Goal: Communication & Community: Answer question/provide support

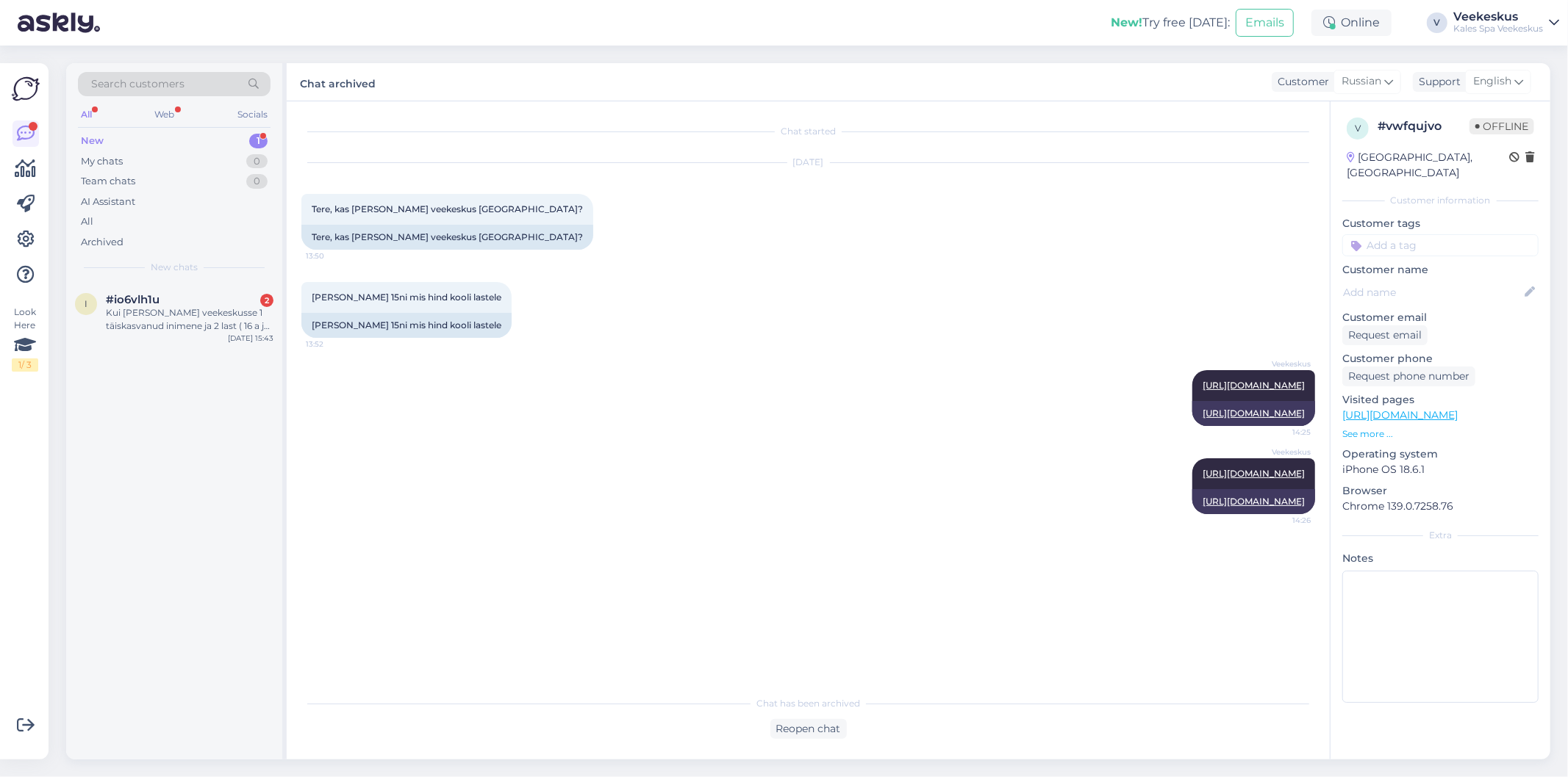
drag, startPoint x: 617, startPoint y: 629, endPoint x: 704, endPoint y: 703, distance: 114.2
click at [622, 636] on div "Chat started [DATE] Tere, kas [PERSON_NAME] veekeskus [GEOGRAPHIC_DATA]? 13:50 …" at bounding box center [814, 395] width 1027 height 559
click at [231, 327] on div "Kui [PERSON_NAME] veekeskusse 1 täiskasvanud inimene ja 2 last ( 16 a ja 6 a) p…" at bounding box center [189, 319] width 167 height 26
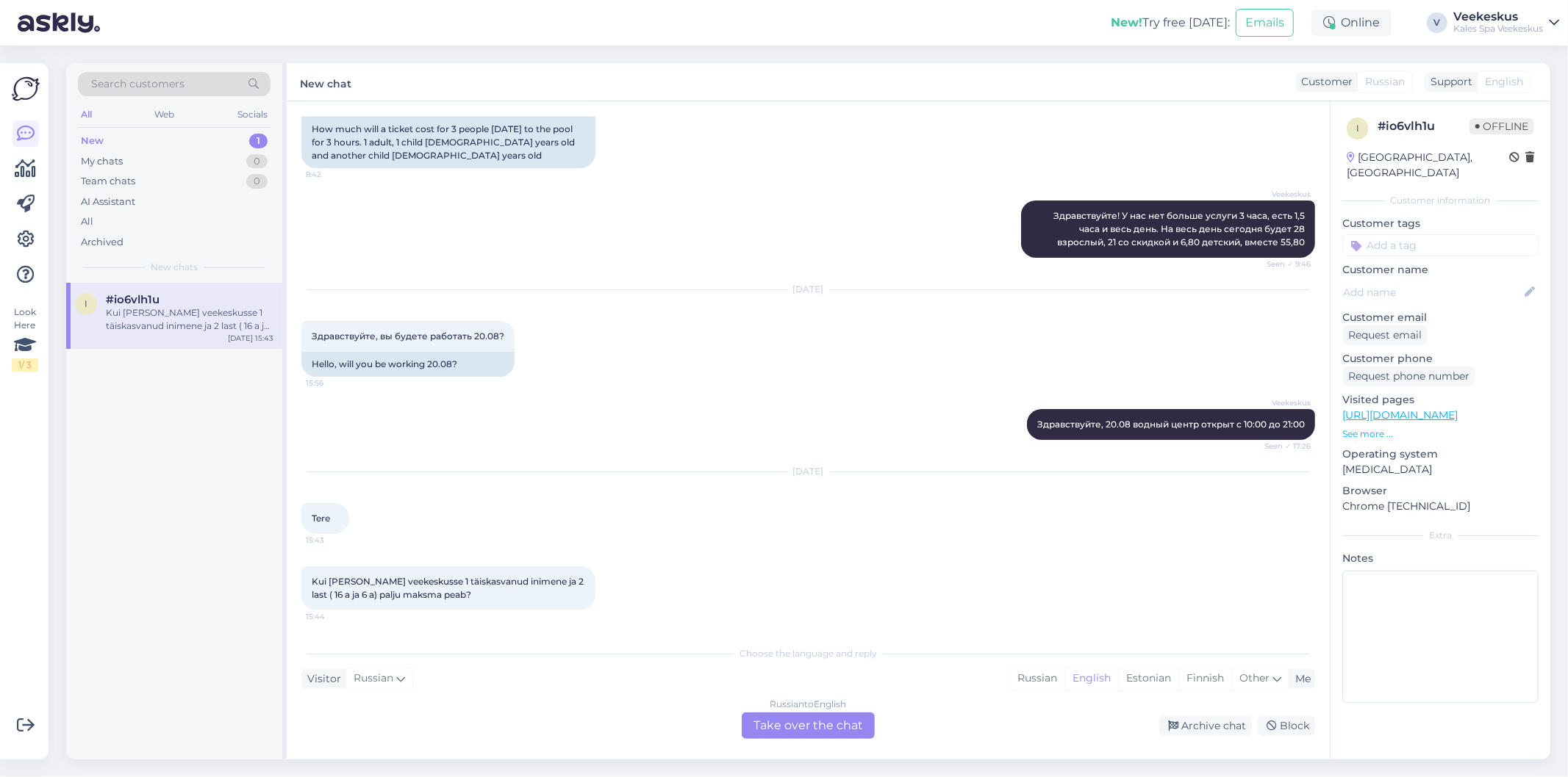
click at [784, 722] on div "Russian to English Take over the chat" at bounding box center [808, 725] width 133 height 26
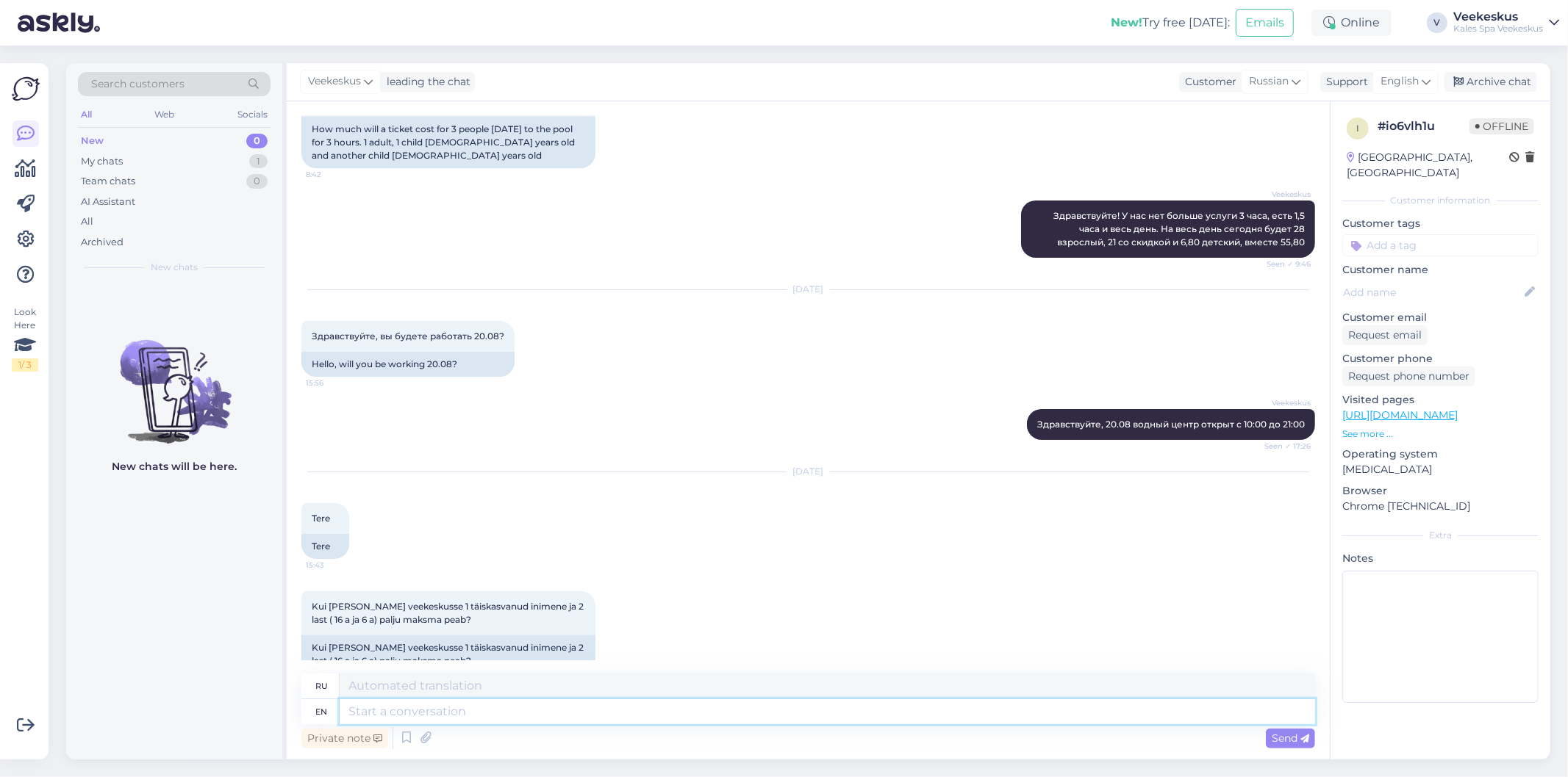
click at [759, 715] on textarea at bounding box center [827, 712] width 975 height 25
click at [518, 703] on textarea at bounding box center [827, 712] width 975 height 25
paste textarea "[URL][DOMAIN_NAME]"
type textarea "[URL][DOMAIN_NAME]"
click at [1290, 744] on div "Send" at bounding box center [1290, 739] width 49 height 20
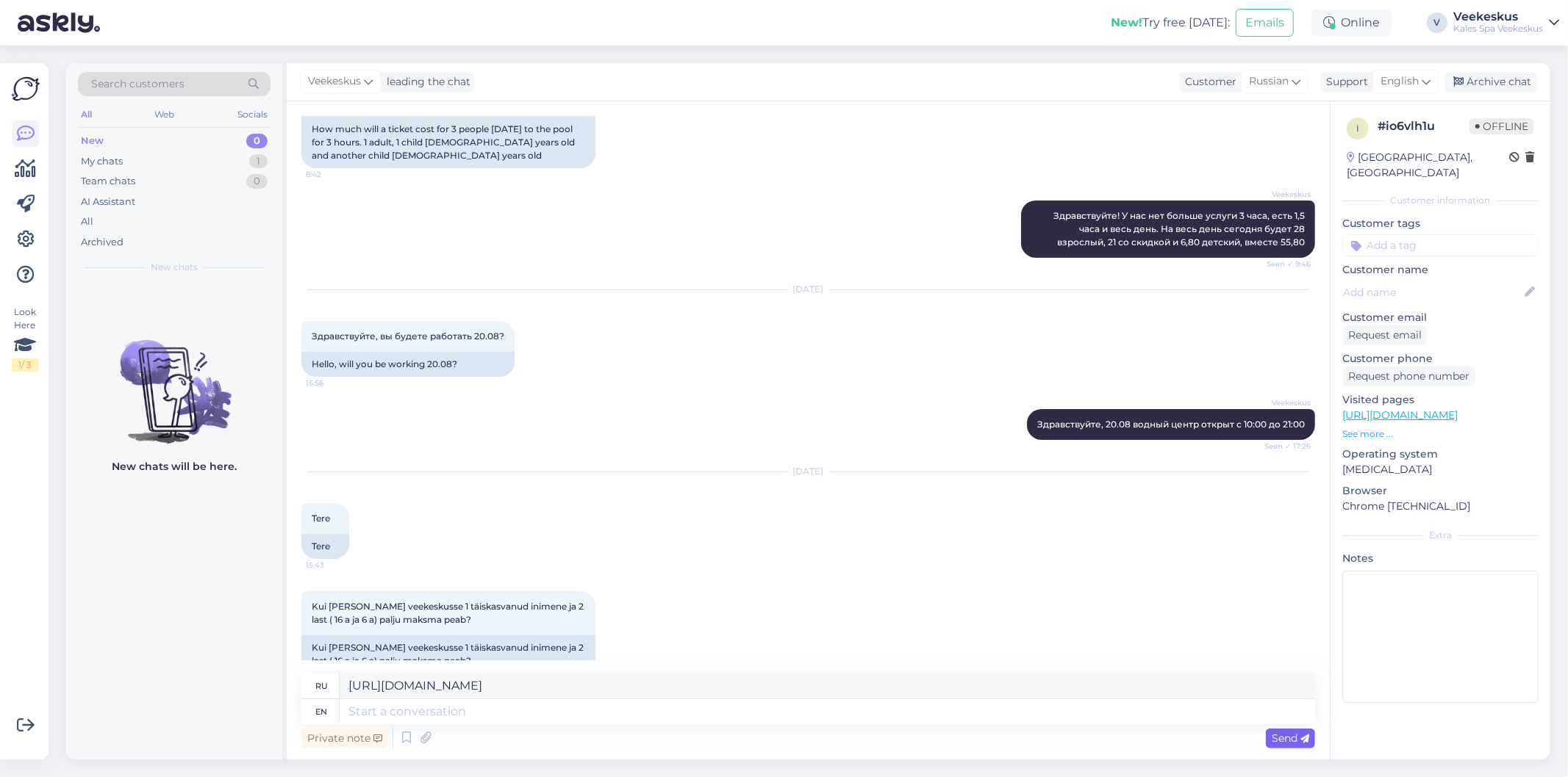
click at [1290, 744] on div "Send" at bounding box center [1290, 739] width 49 height 20
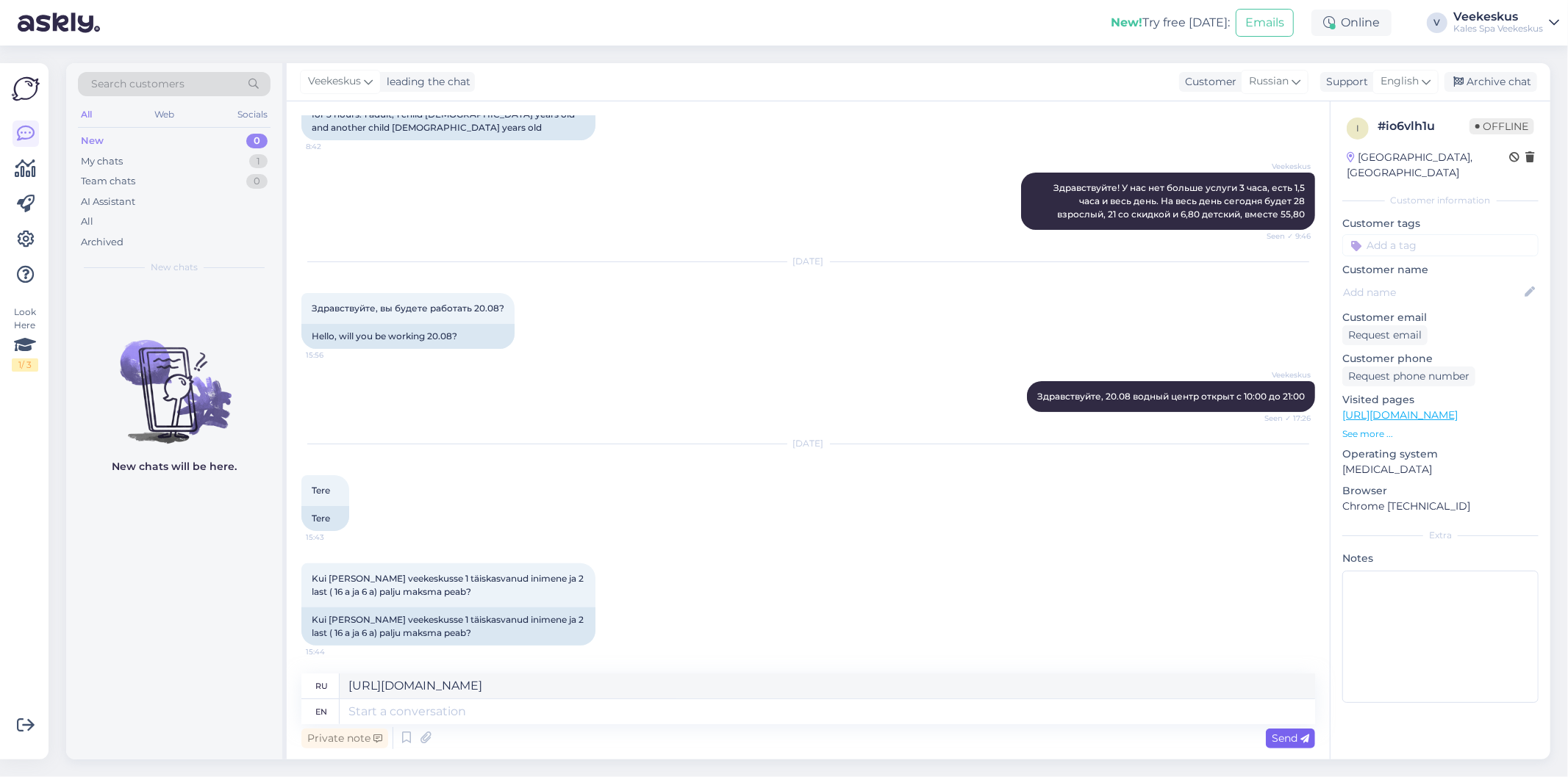
click at [1287, 731] on div "Send" at bounding box center [1290, 739] width 49 height 20
click at [975, 718] on textarea at bounding box center [827, 712] width 975 height 25
paste textarea "[URL][DOMAIN_NAME]"
type textarea "[URL][DOMAIN_NAME]"
click at [1288, 740] on span "Send" at bounding box center [1289, 738] width 37 height 14
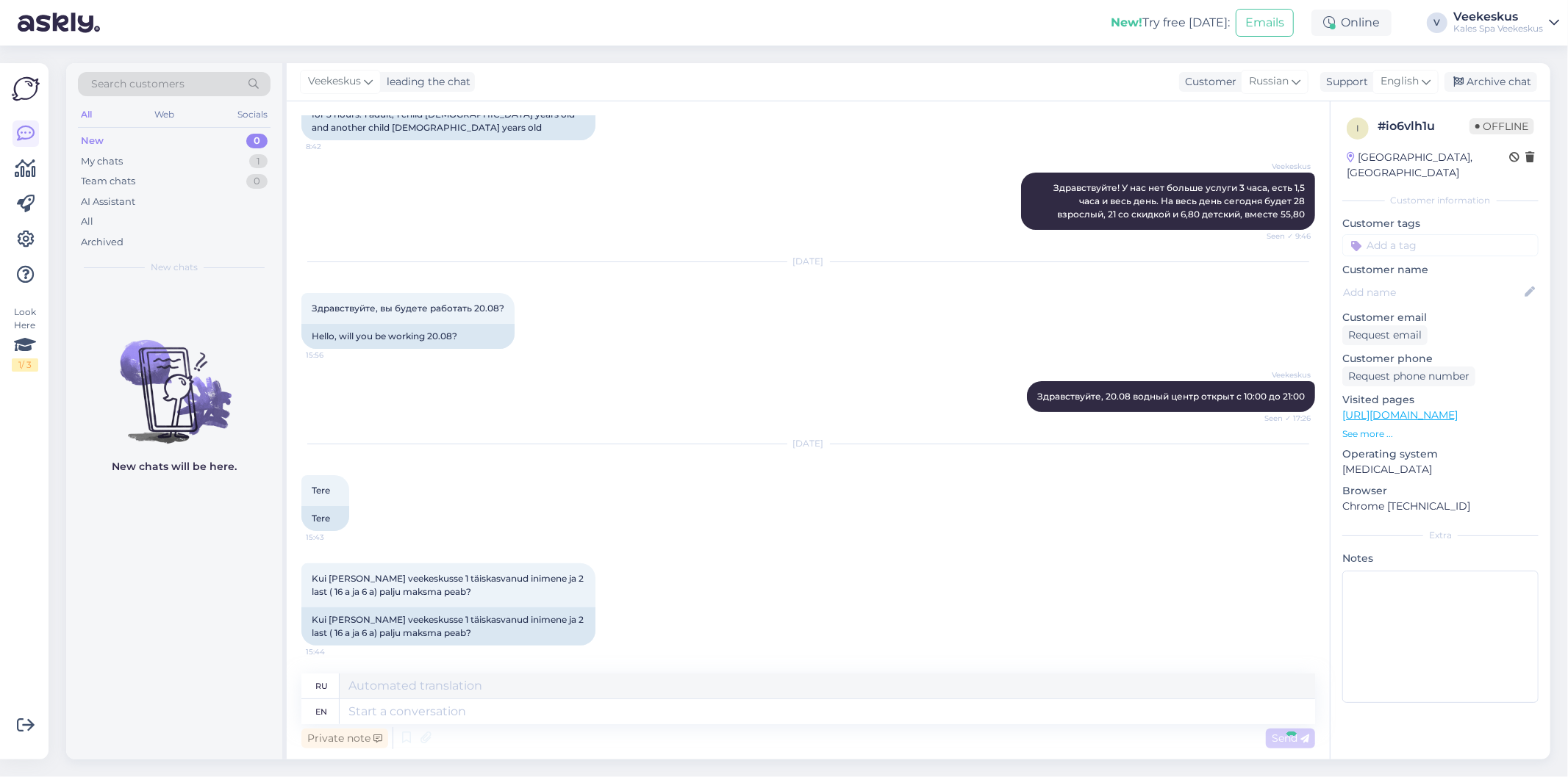
scroll to position [251, 0]
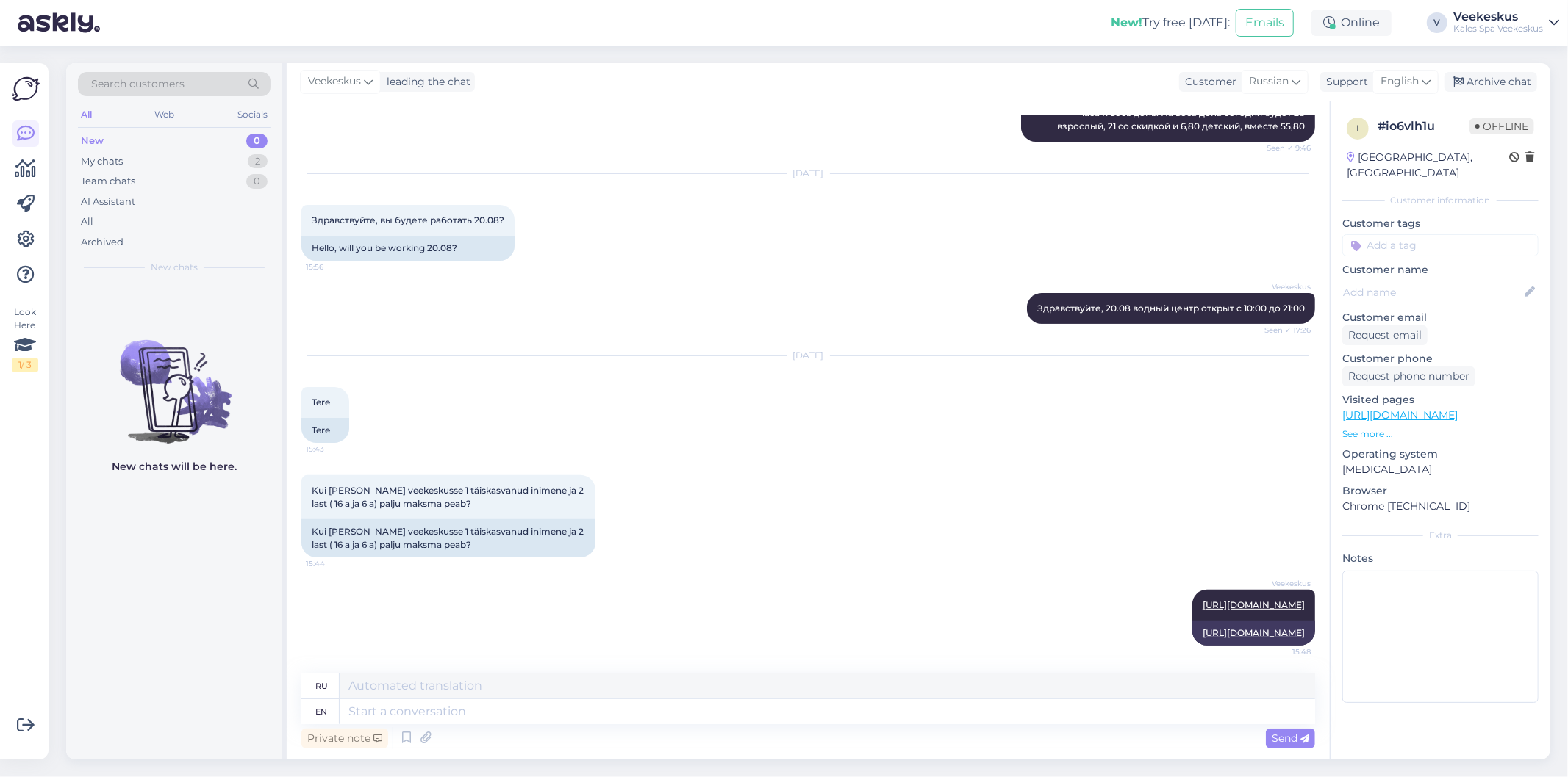
click at [166, 133] on div "New 0" at bounding box center [174, 141] width 193 height 21
click at [206, 160] on div "My chats 2" at bounding box center [174, 161] width 193 height 21
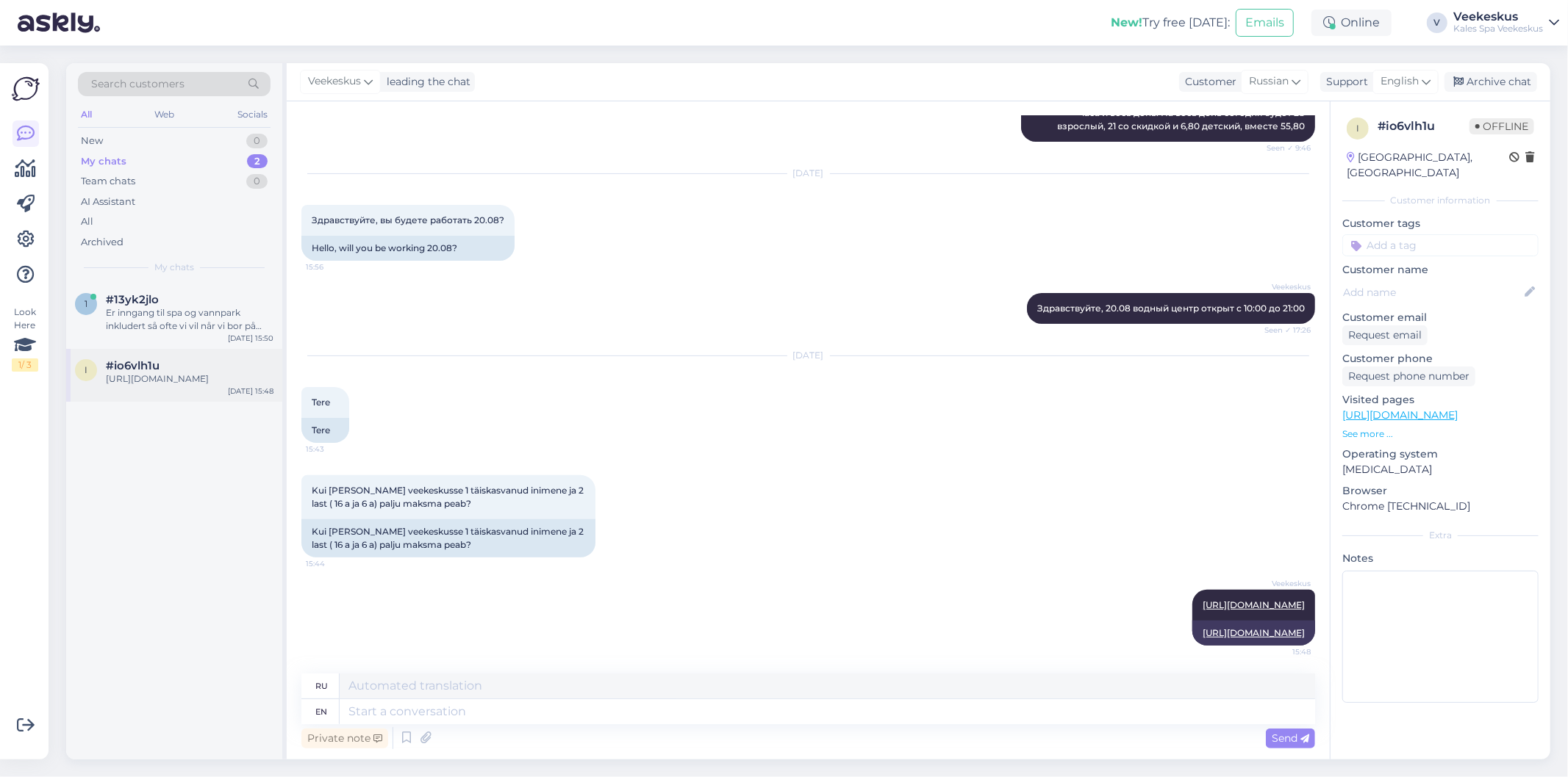
click at [189, 385] on div "[URL][DOMAIN_NAME]" at bounding box center [189, 379] width 167 height 14
click at [209, 314] on div "Er inngang til spa og vannpark inkludert så ofte vi vil når vi bor på hotellet?…" at bounding box center [189, 319] width 167 height 26
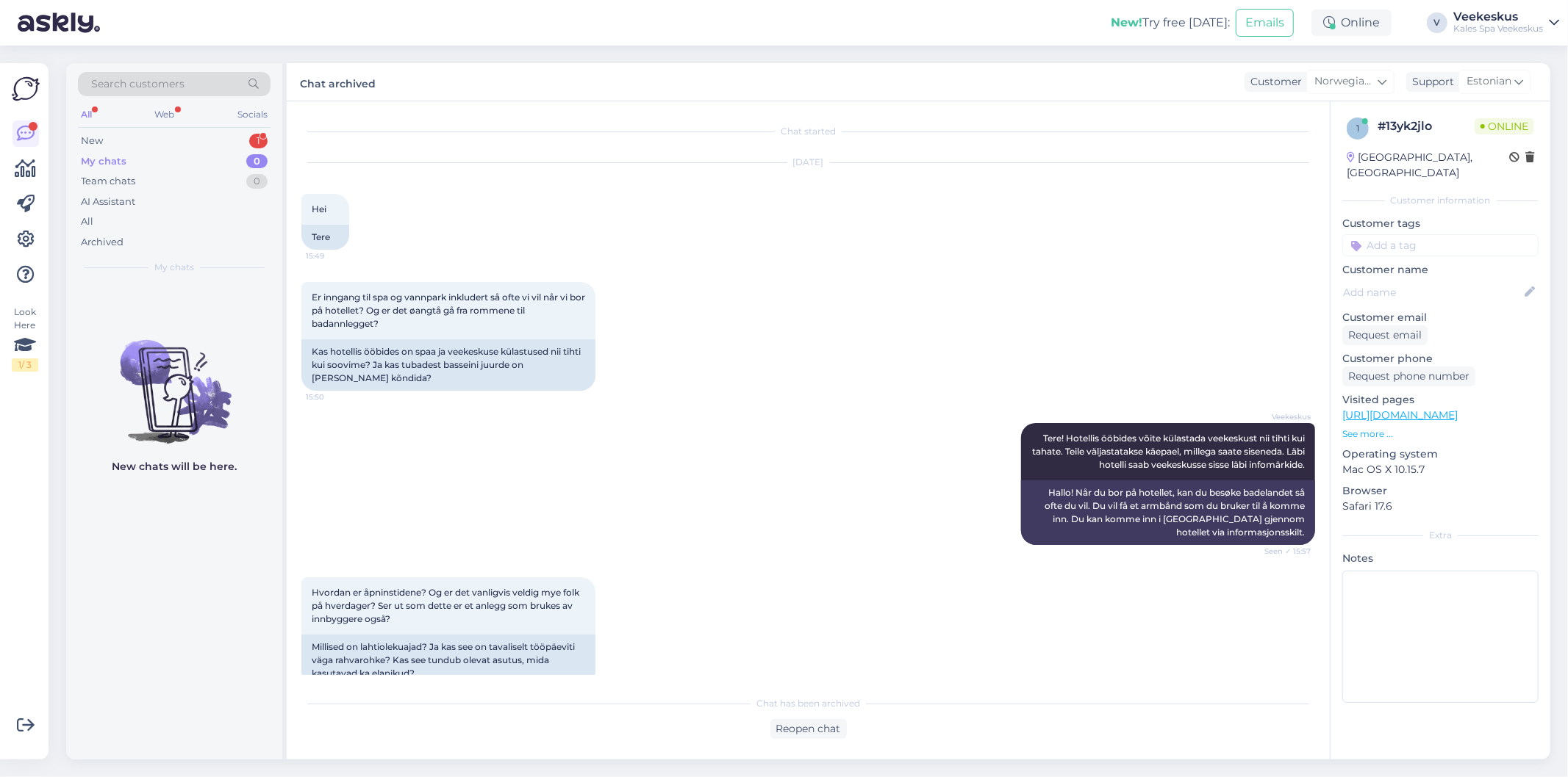
scroll to position [203, 0]
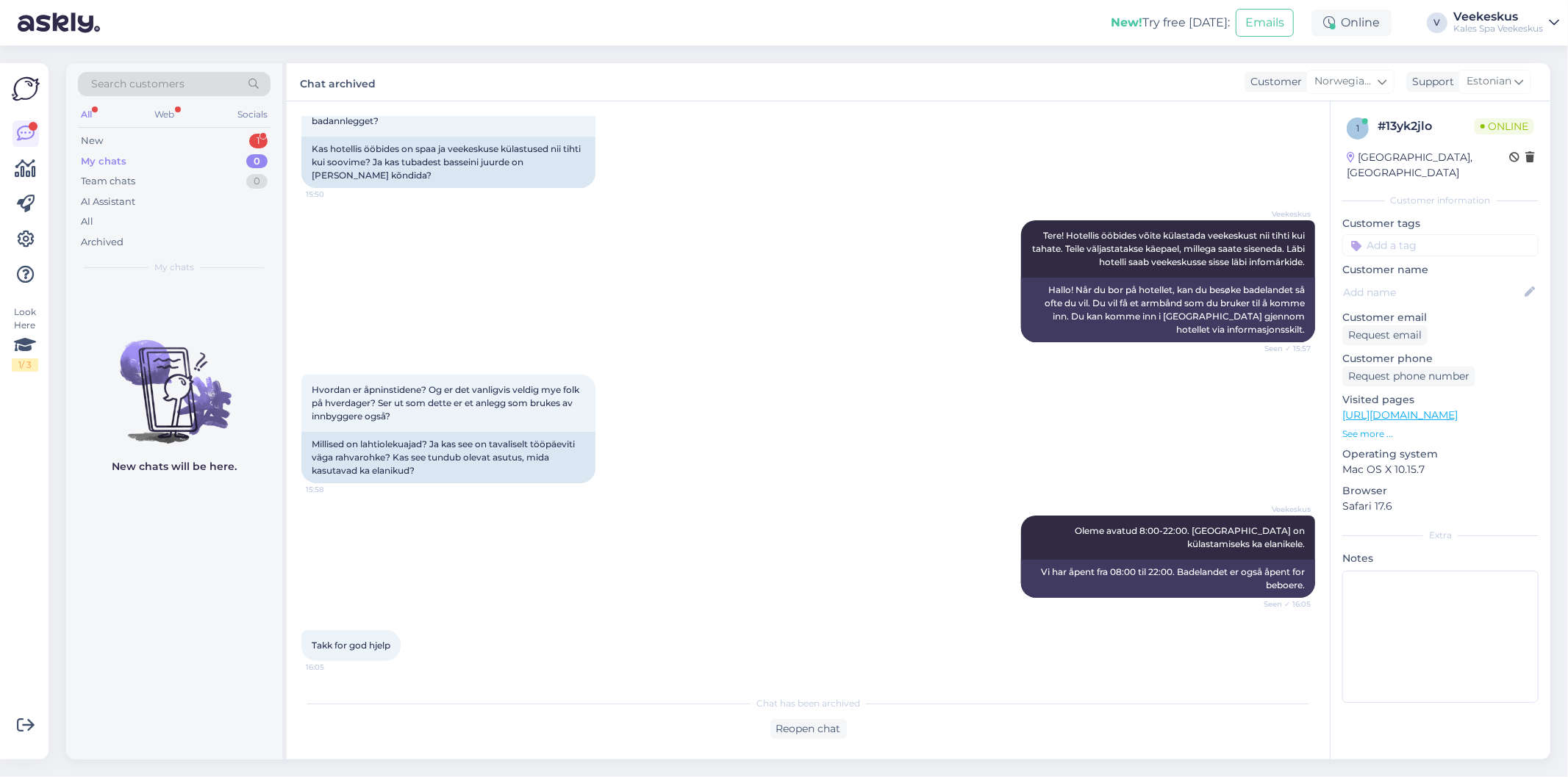
click at [178, 137] on div "New 1" at bounding box center [174, 141] width 193 height 21
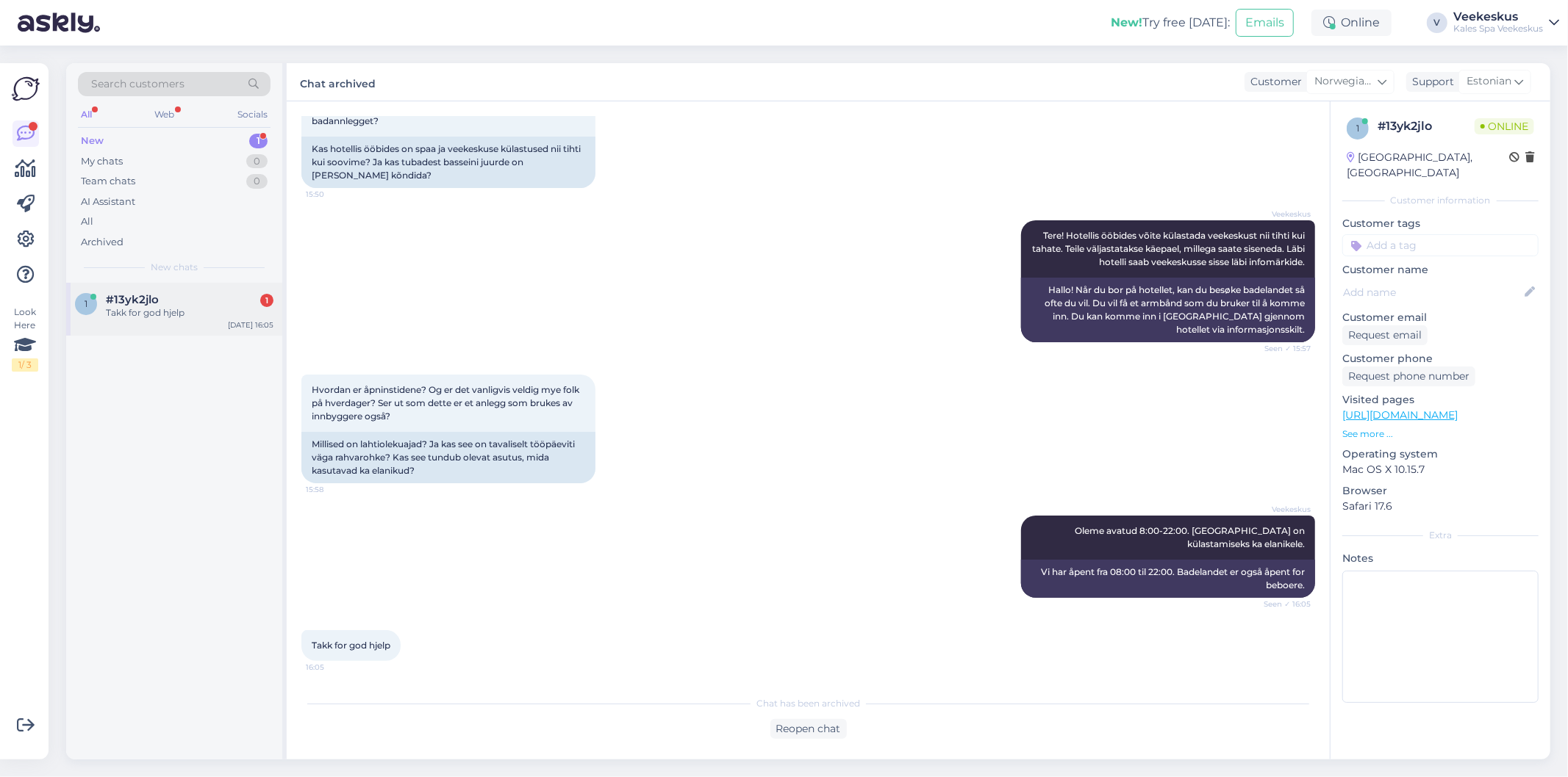
click at [160, 303] on div "#13yk2jlo 1" at bounding box center [189, 299] width 167 height 14
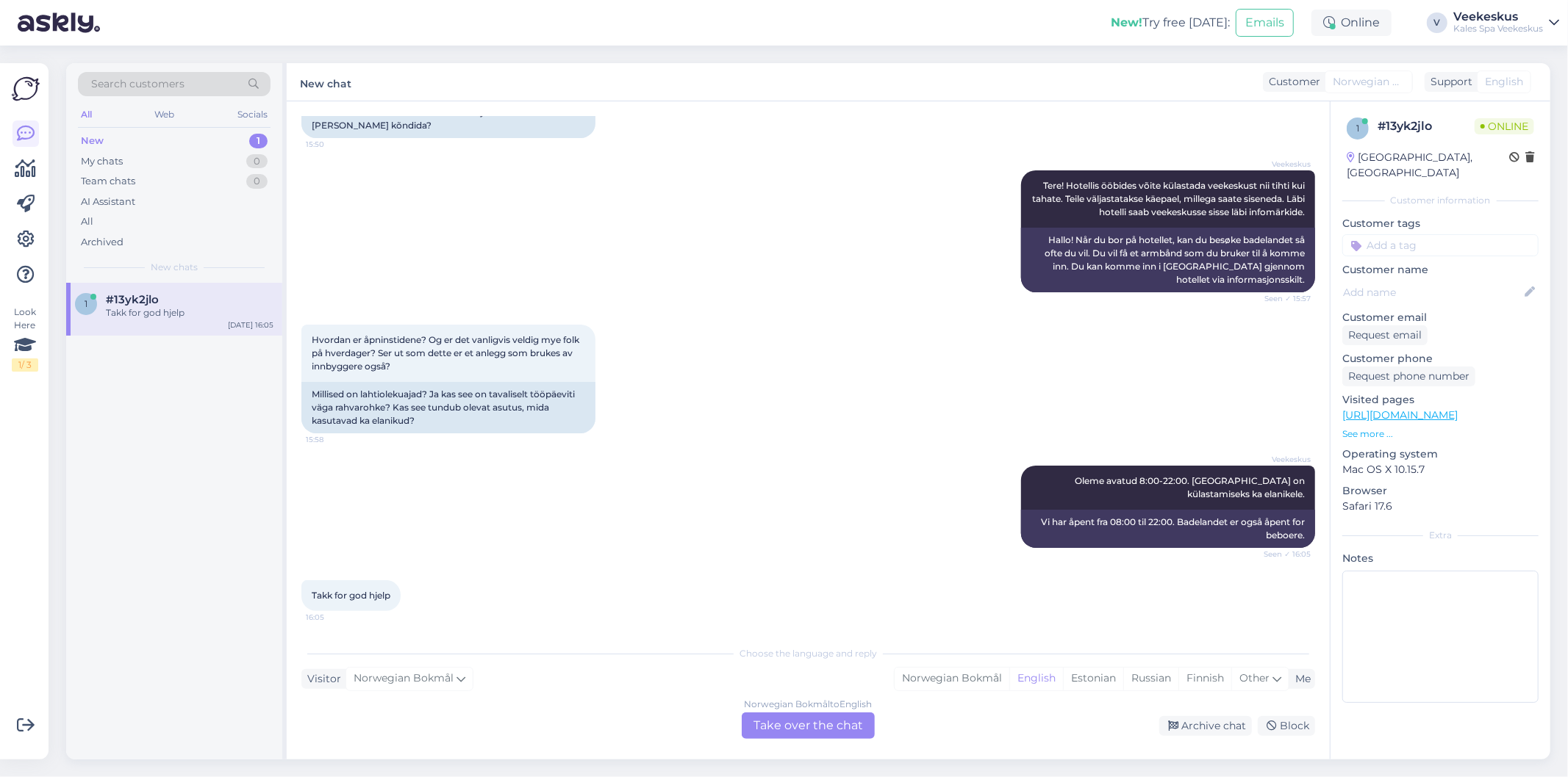
click at [855, 722] on div "Norwegian Bokmål to English Take over the chat" at bounding box center [808, 725] width 133 height 26
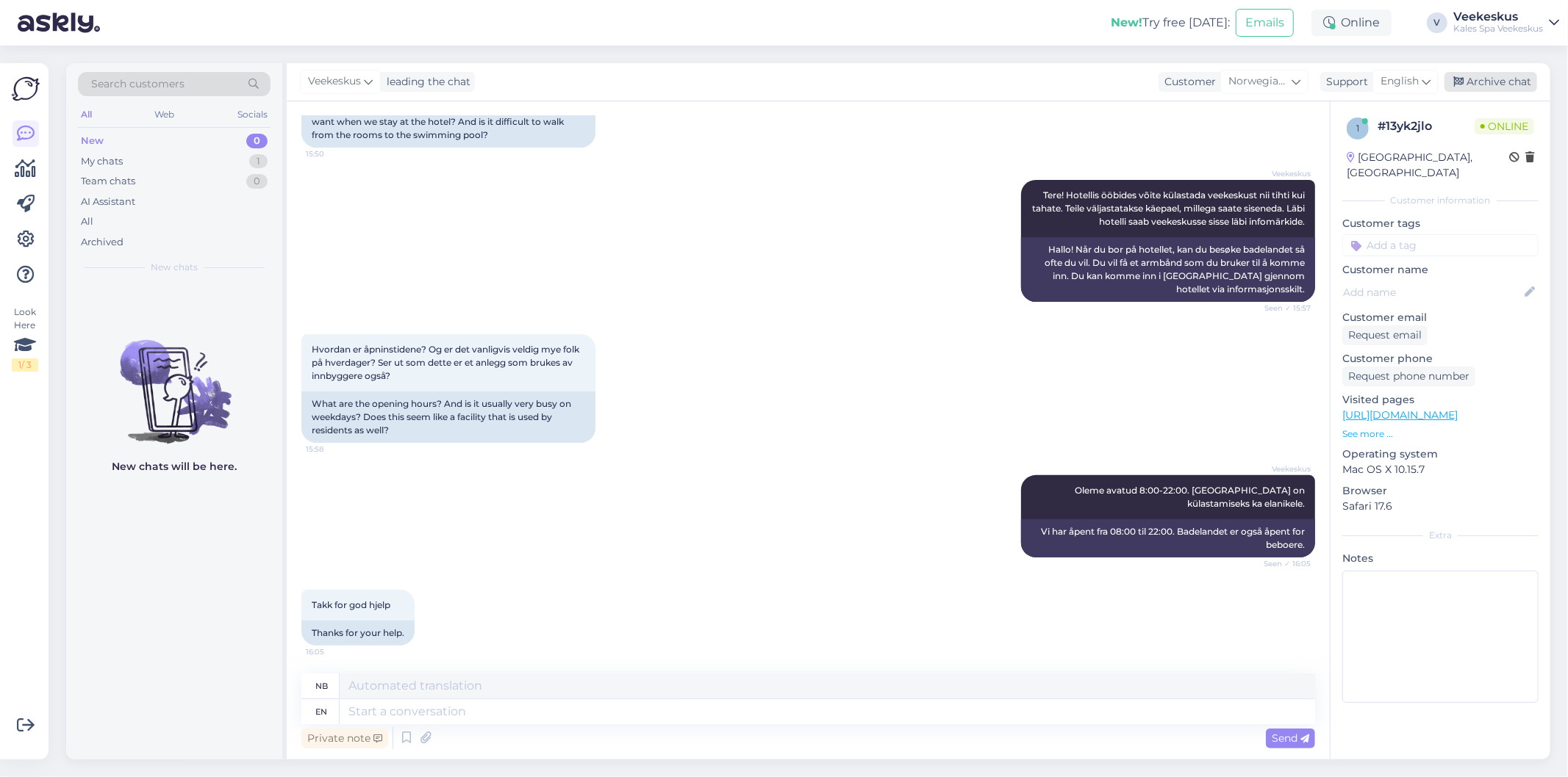
click at [1483, 72] on div "Archive chat" at bounding box center [1490, 82] width 92 height 20
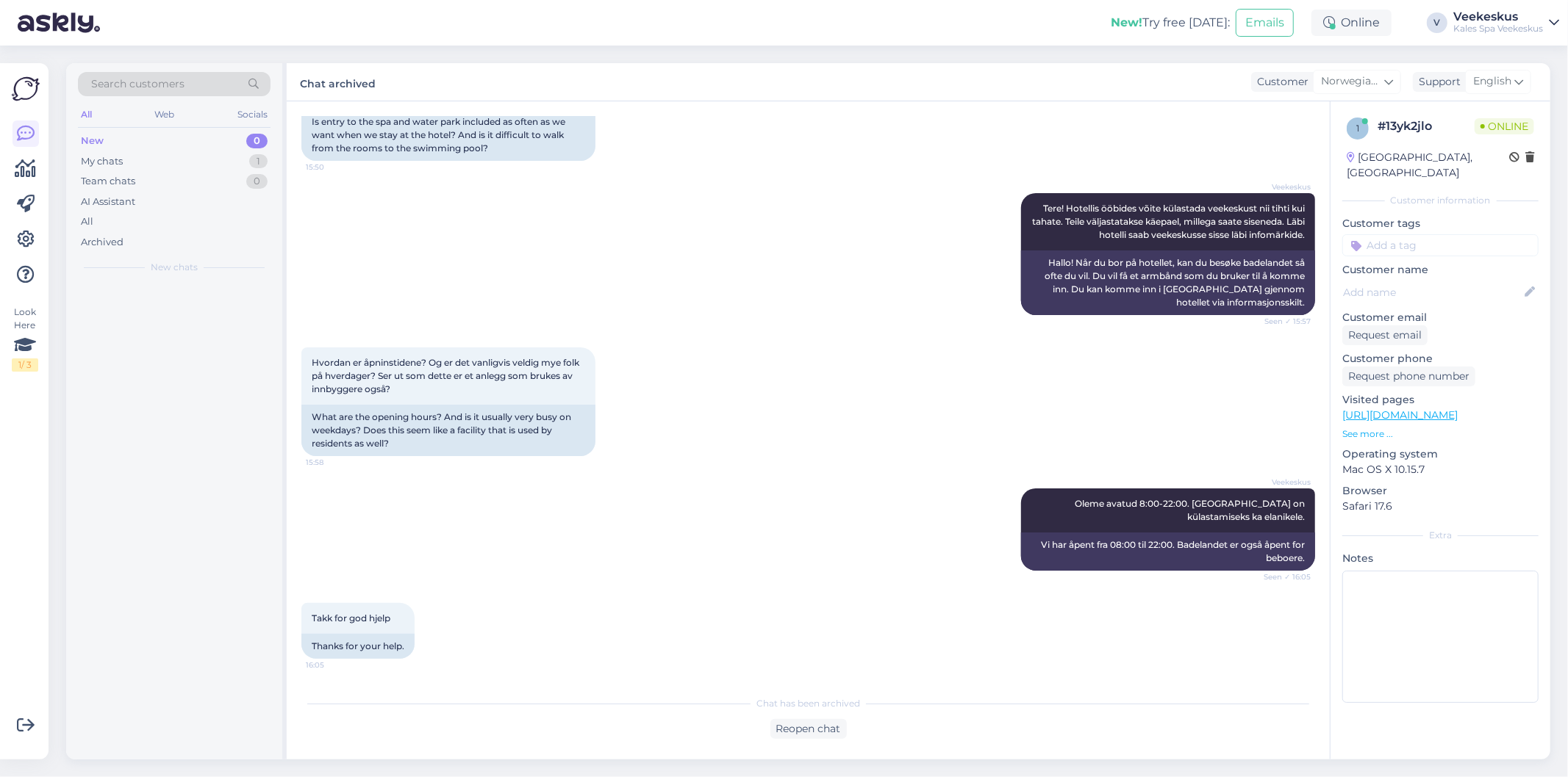
scroll to position [229, 0]
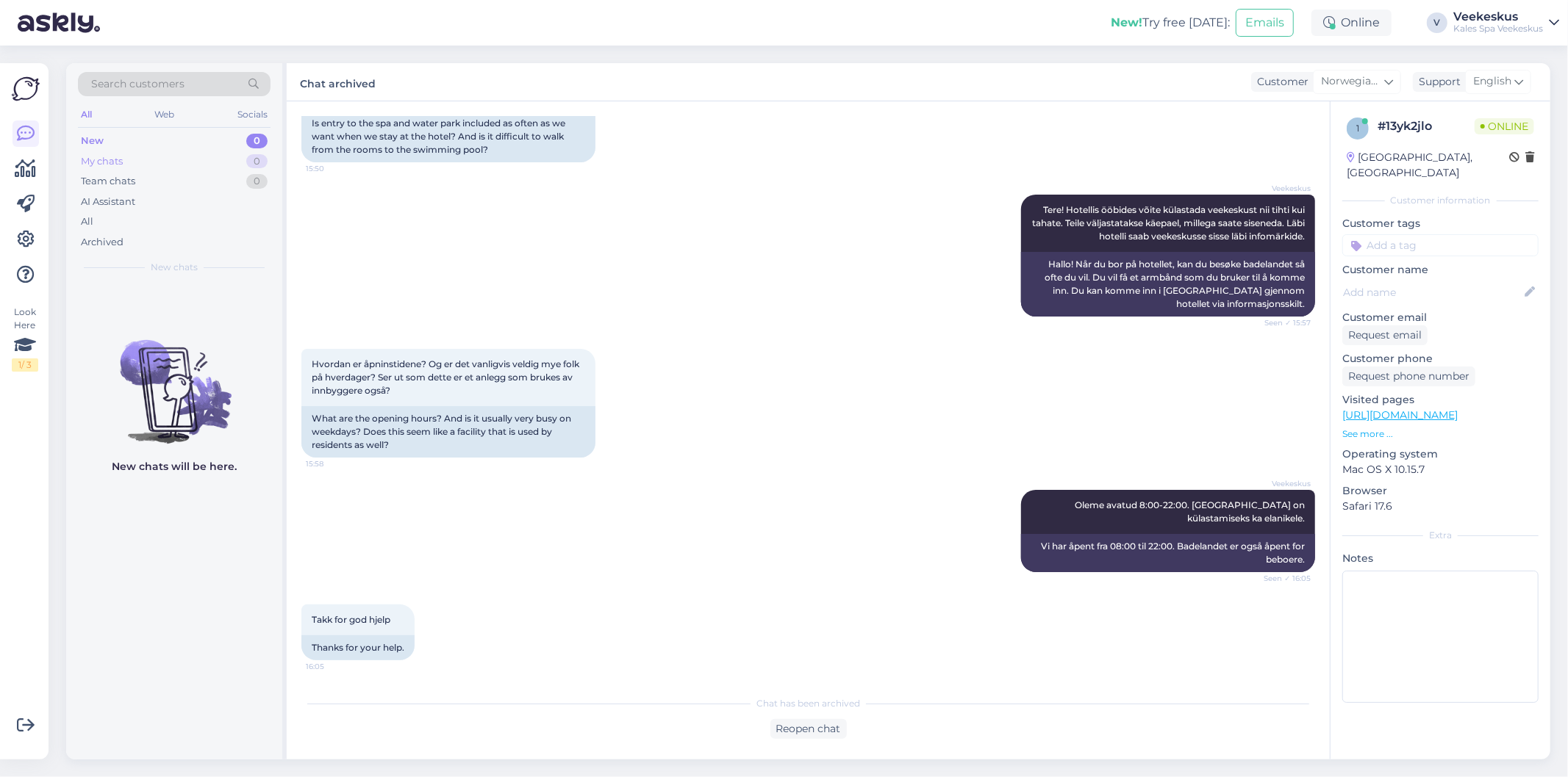
click at [138, 165] on div "My chats 0" at bounding box center [174, 161] width 193 height 21
click at [108, 137] on div "New 1" at bounding box center [174, 141] width 193 height 21
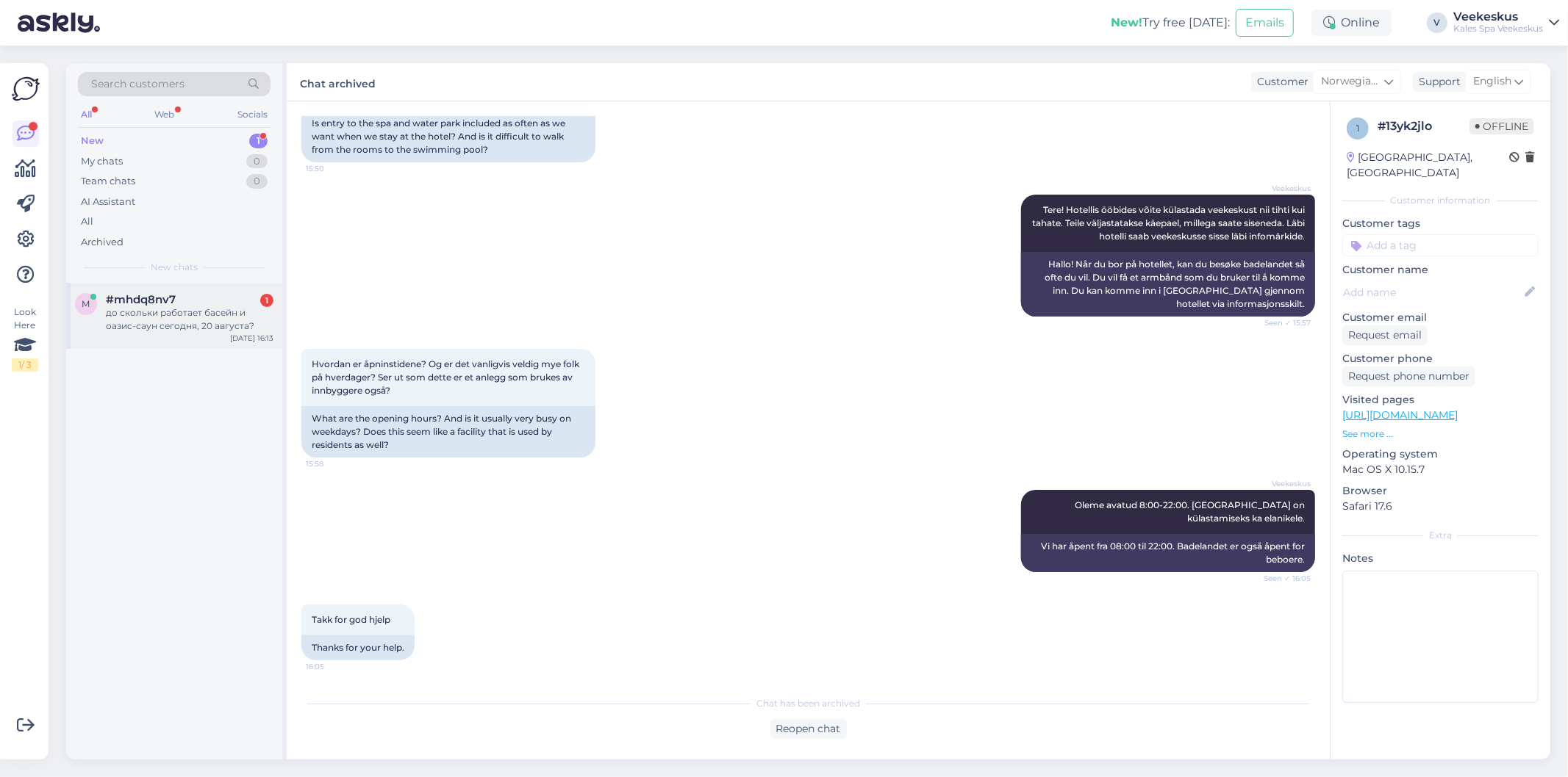
click at [158, 331] on div "до скольки работает басейн и оазис-саун сегодня, 20 августа?" at bounding box center [189, 319] width 167 height 26
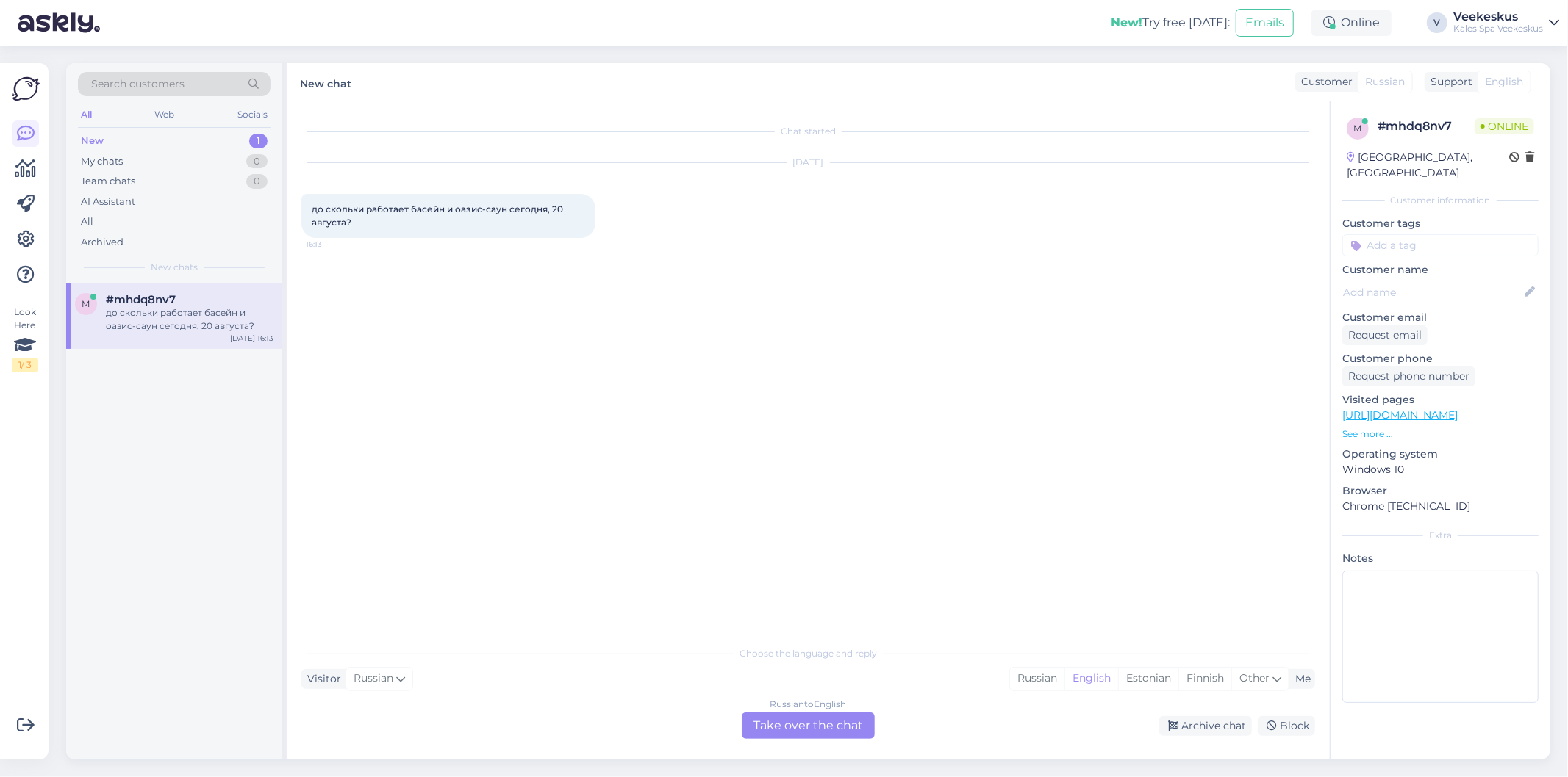
click at [839, 729] on div "Russian to English Take over the chat" at bounding box center [808, 725] width 133 height 26
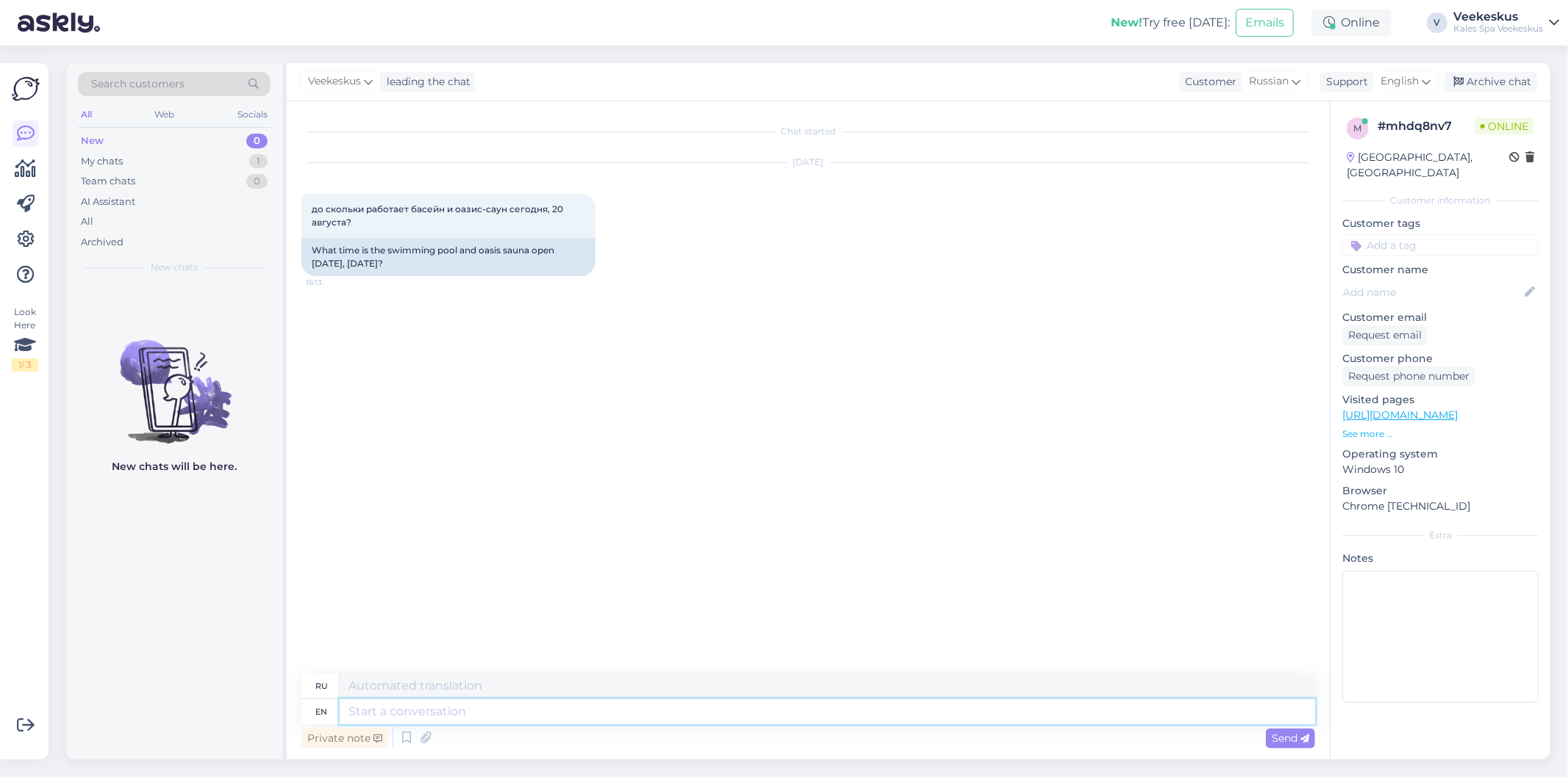
click at [804, 709] on textarea at bounding box center [827, 712] width 975 height 25
type textarea "2"
type textarea "21."
type textarea "21.00"
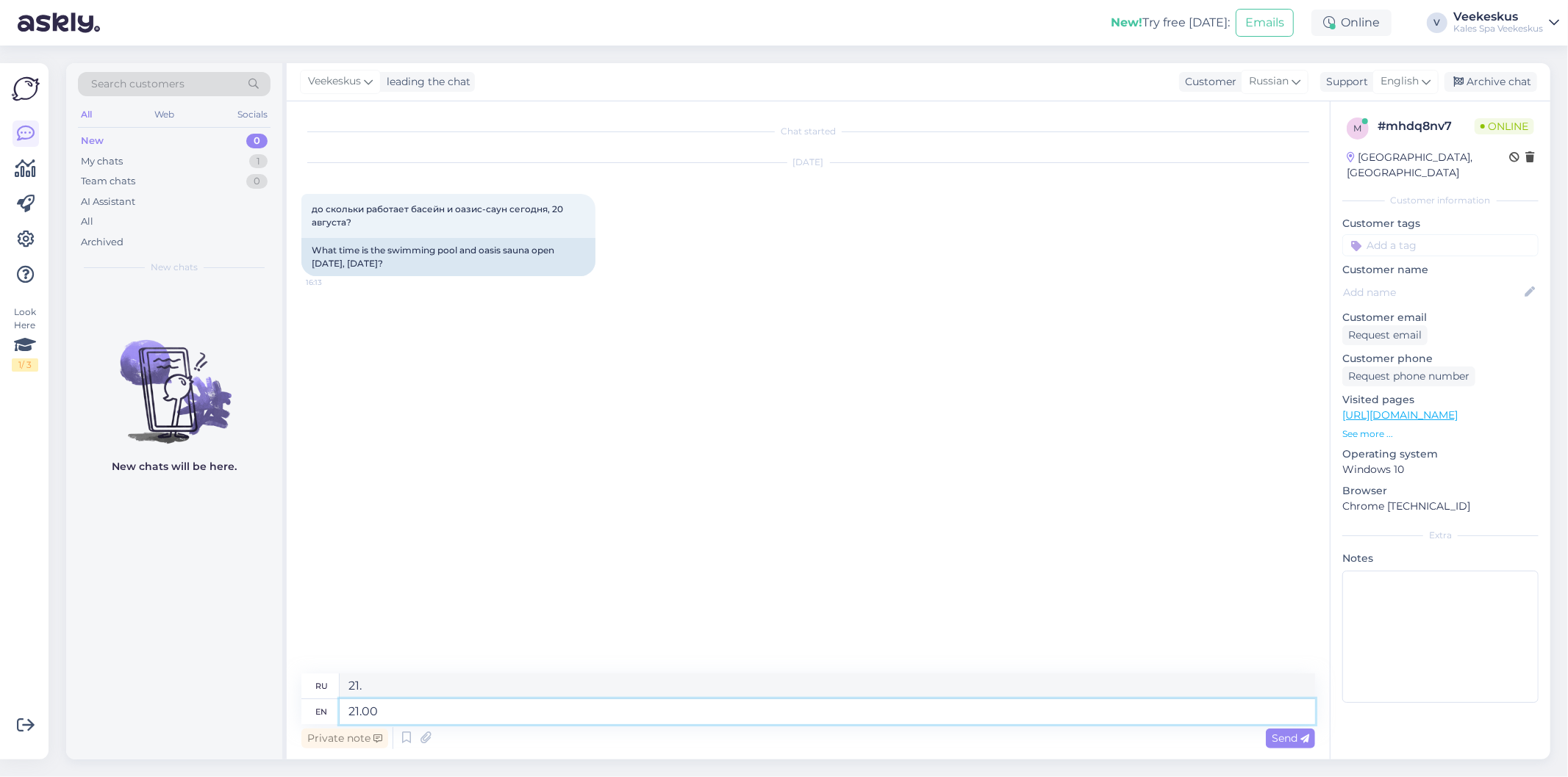
type textarea "21.00"
type textarea "lj21.00"
type textarea "l21.00"
type textarea "жл21.00"
type textarea "21.00"
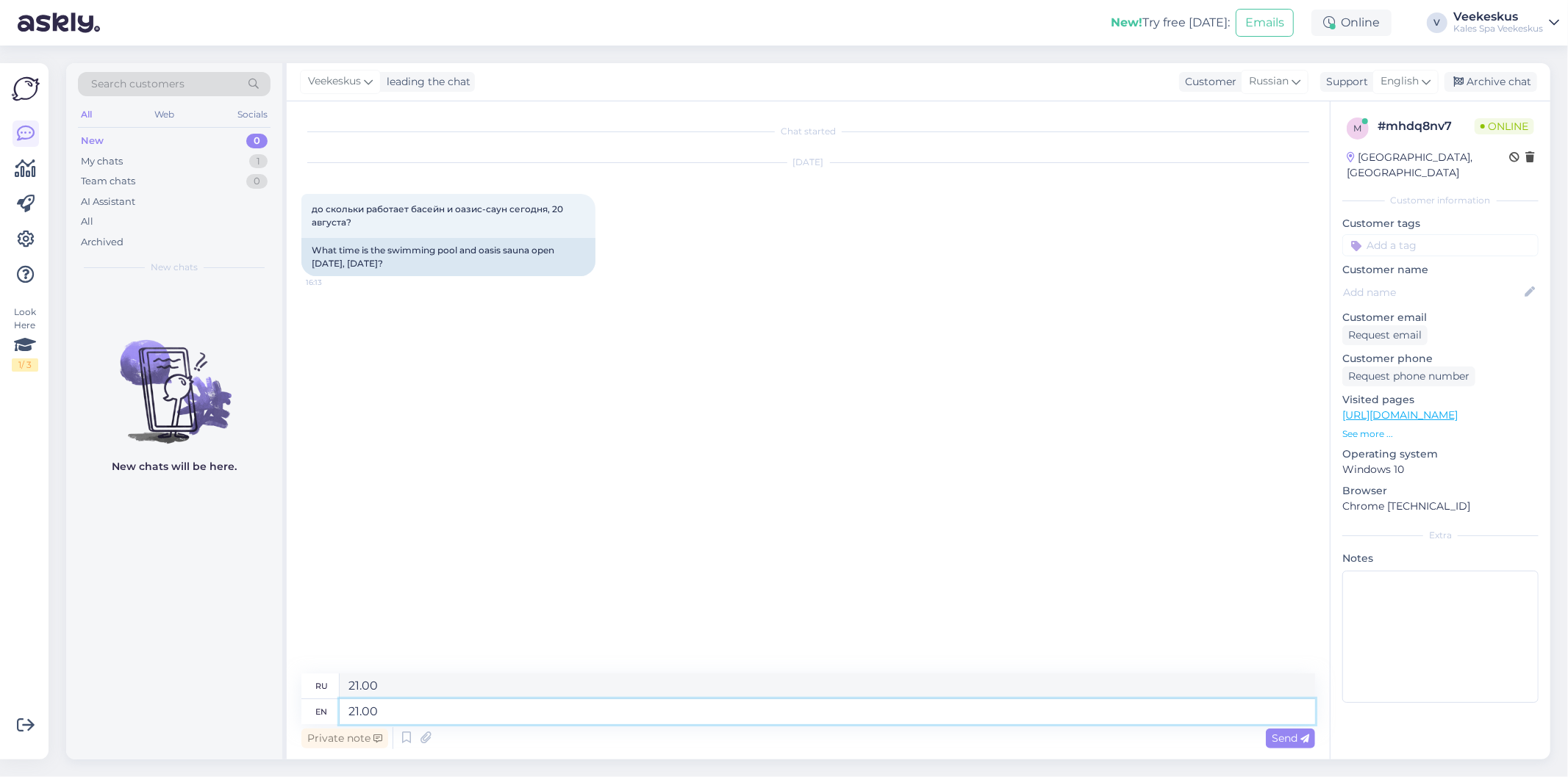
type textarea "д21.00"
type textarea "д 21.00"
type textarea "до 21.00"
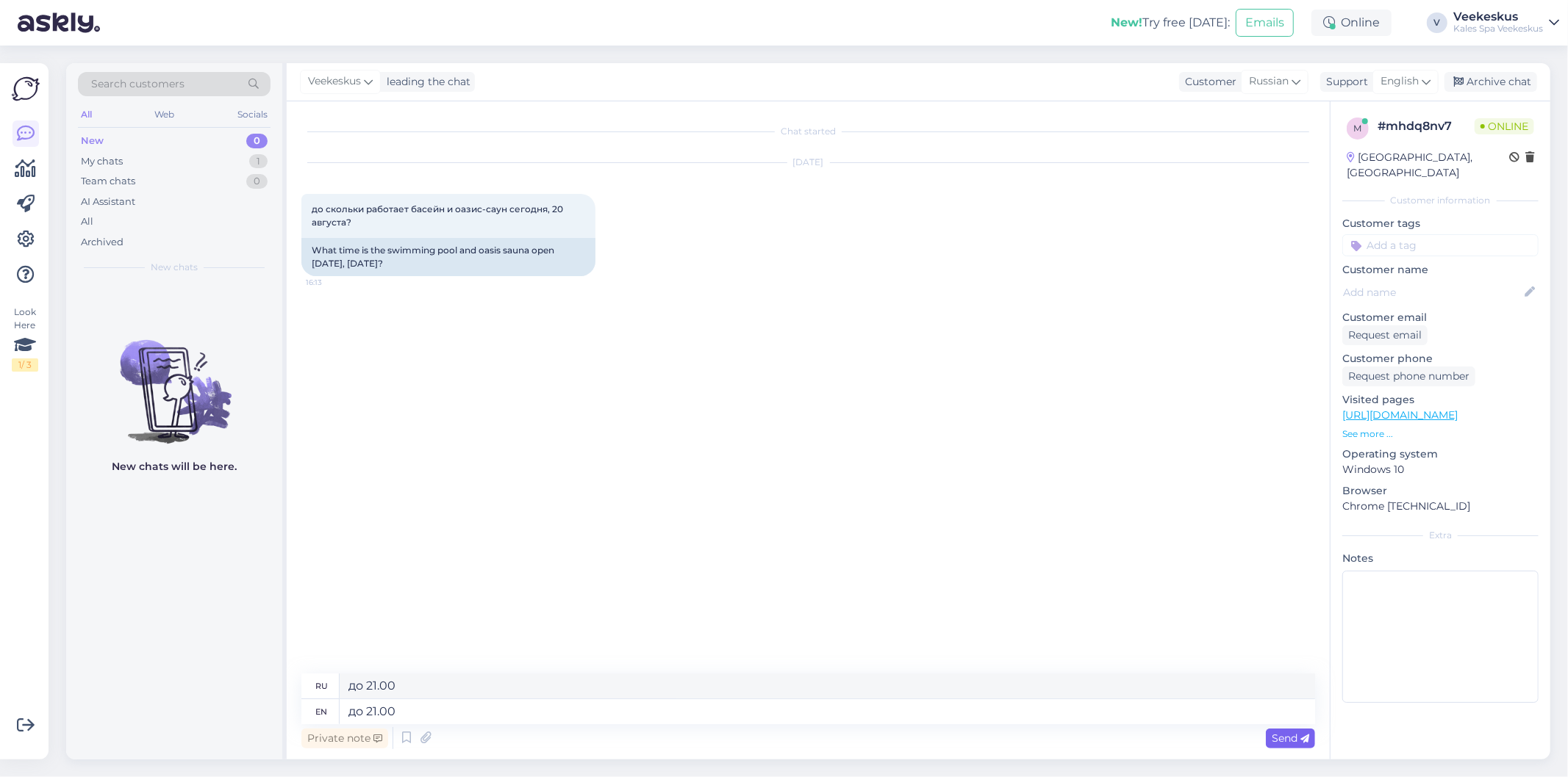
click at [1287, 742] on span "Send" at bounding box center [1289, 738] width 37 height 14
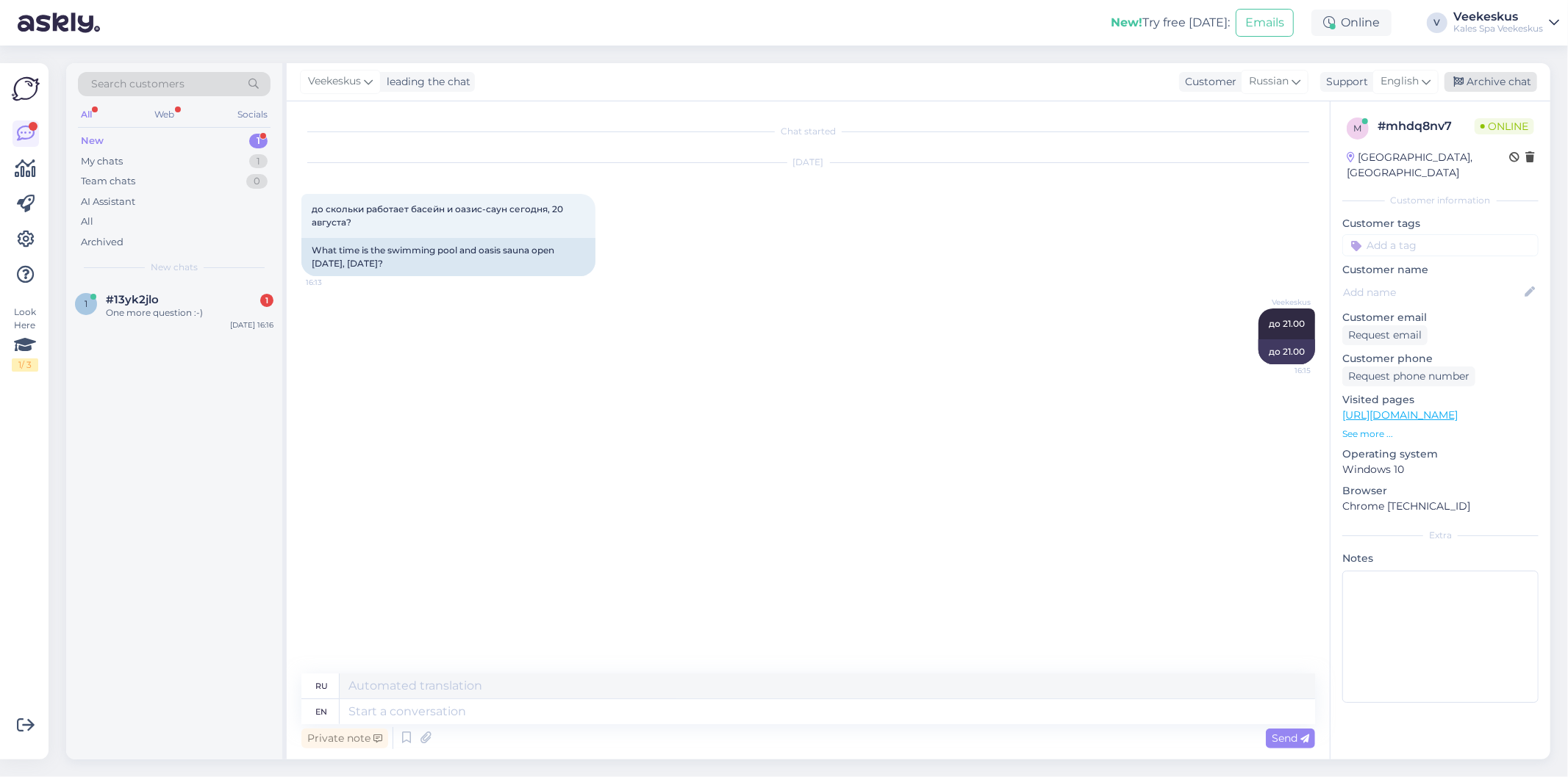
click at [1501, 77] on div "Archive chat" at bounding box center [1490, 82] width 92 height 20
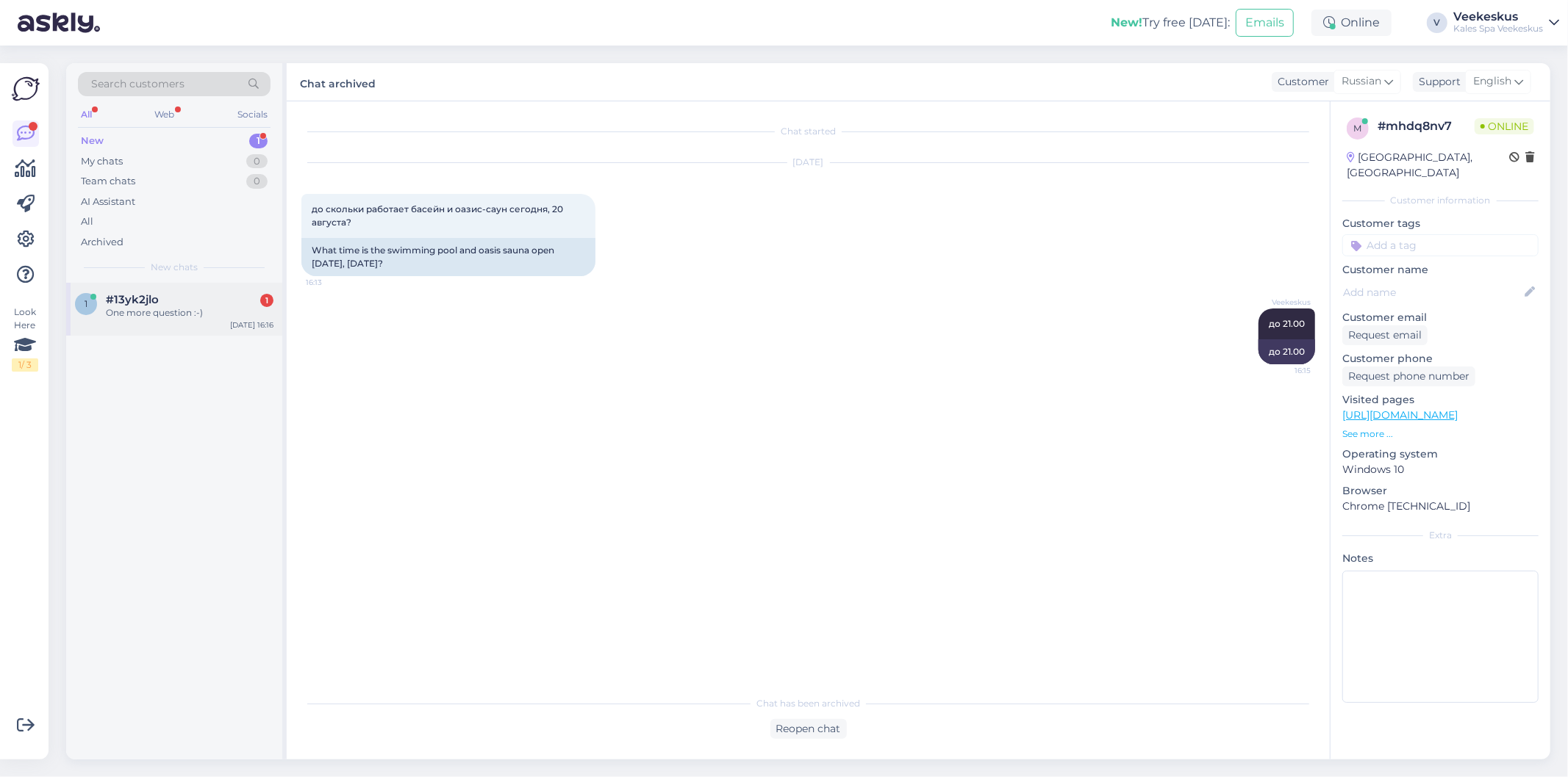
click at [190, 310] on div "One more question :-)" at bounding box center [189, 313] width 167 height 14
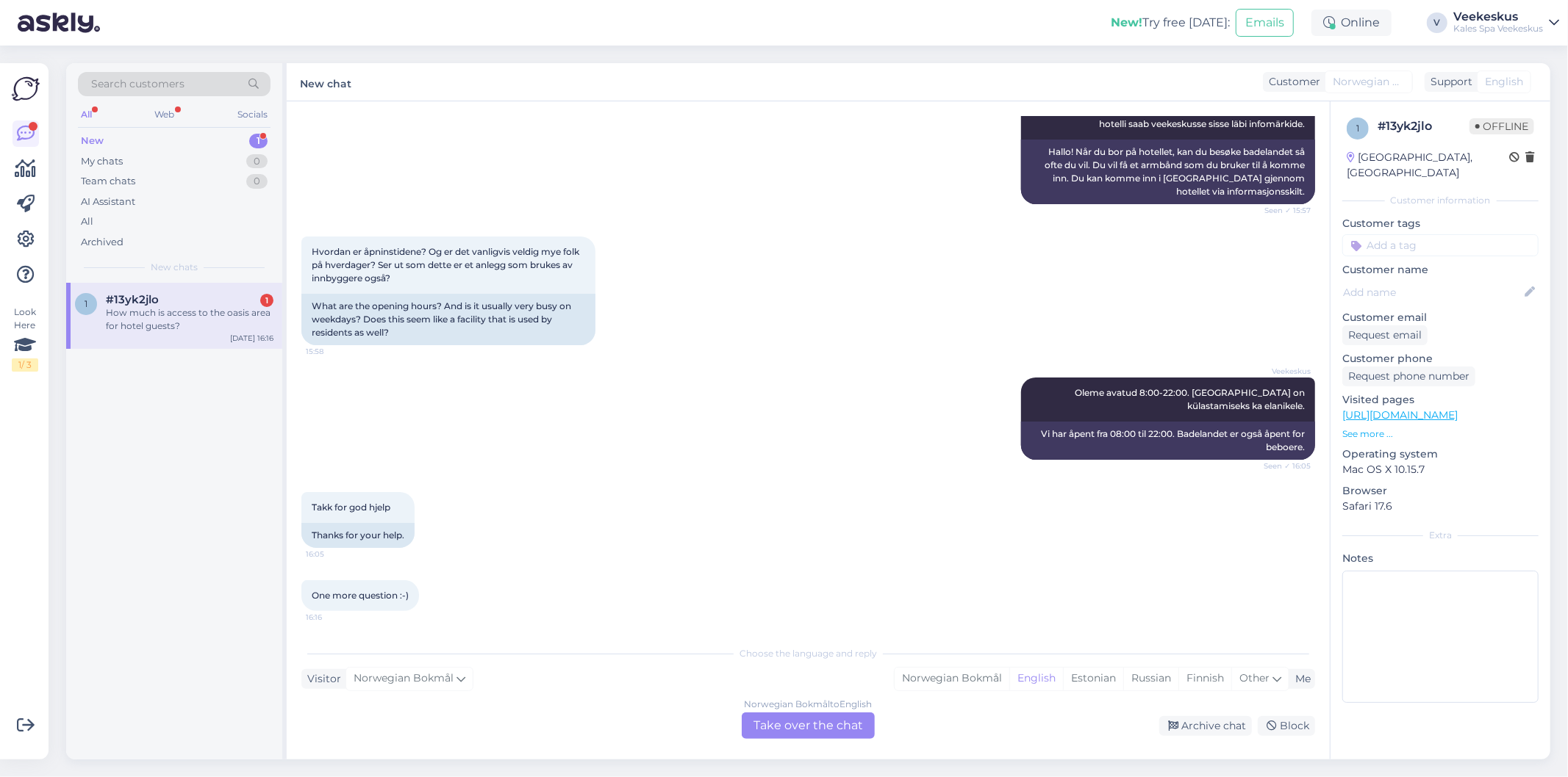
scroll to position [405, 0]
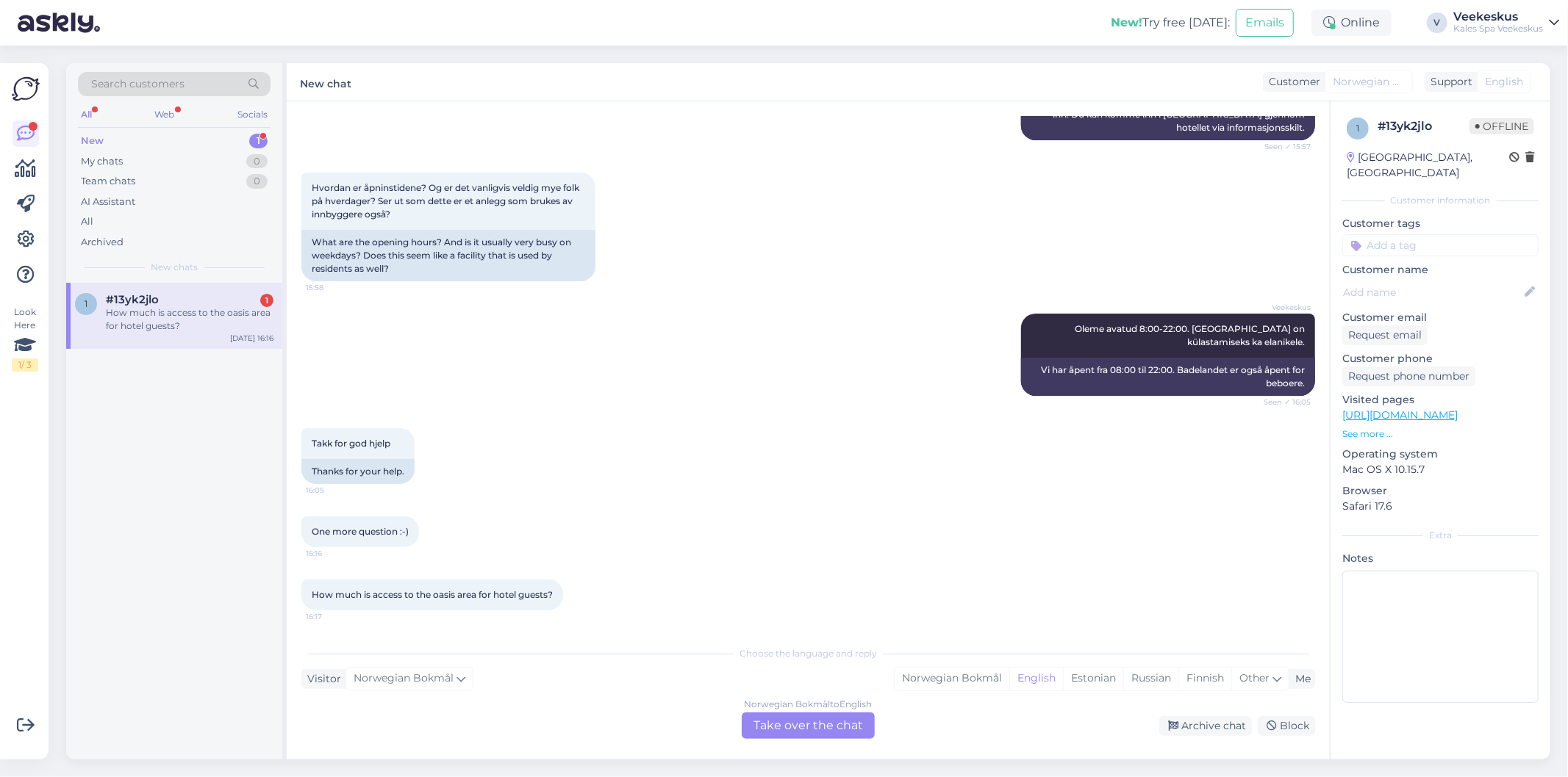
click at [857, 722] on div "Norwegian Bokmål to English Take over the chat" at bounding box center [808, 725] width 133 height 26
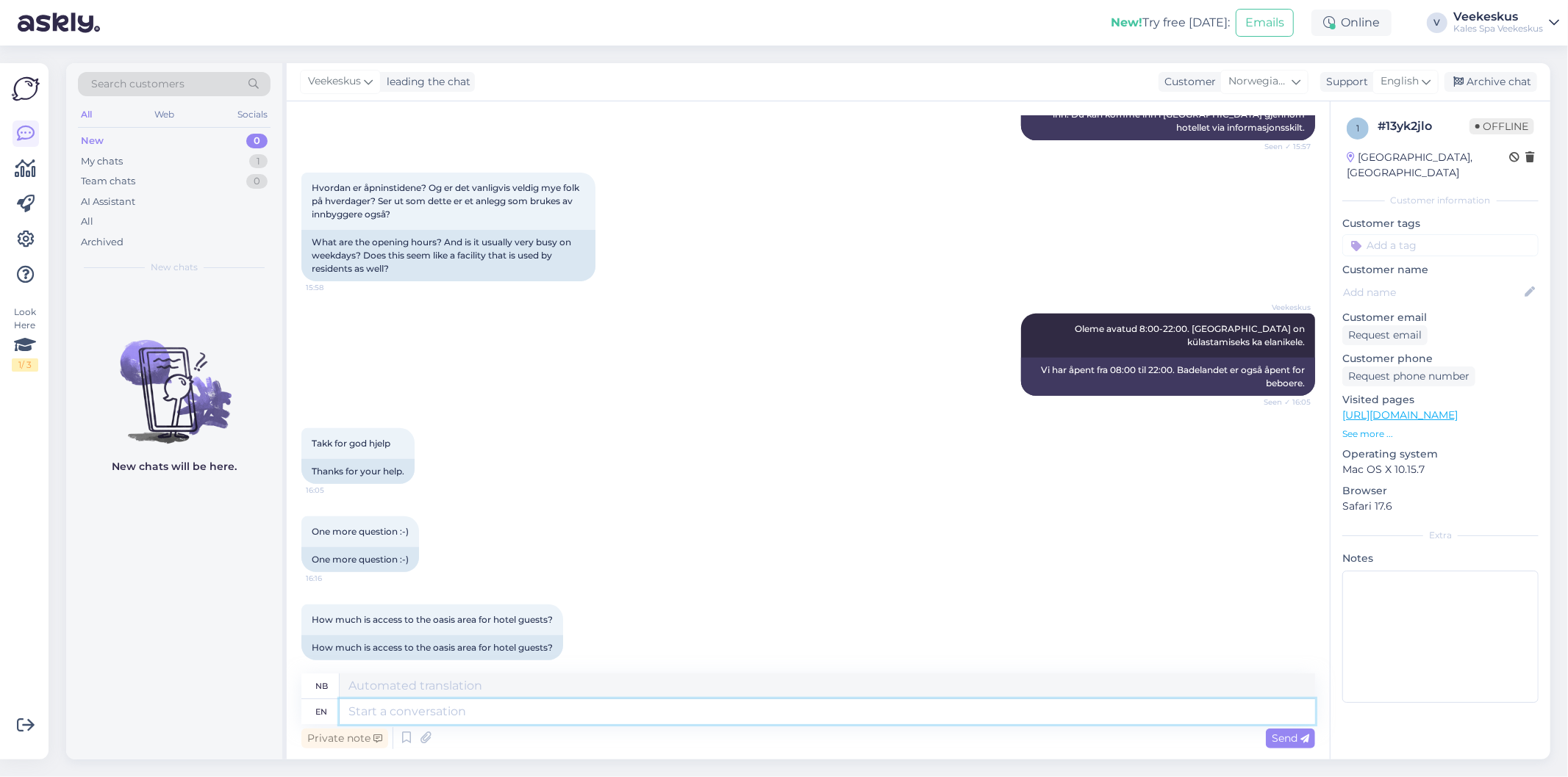
click at [849, 718] on textarea at bounding box center [827, 712] width 975 height 25
type textarea "it"
type textarea "den"
type textarea "it costs"
type textarea "det [PERSON_NAME]"
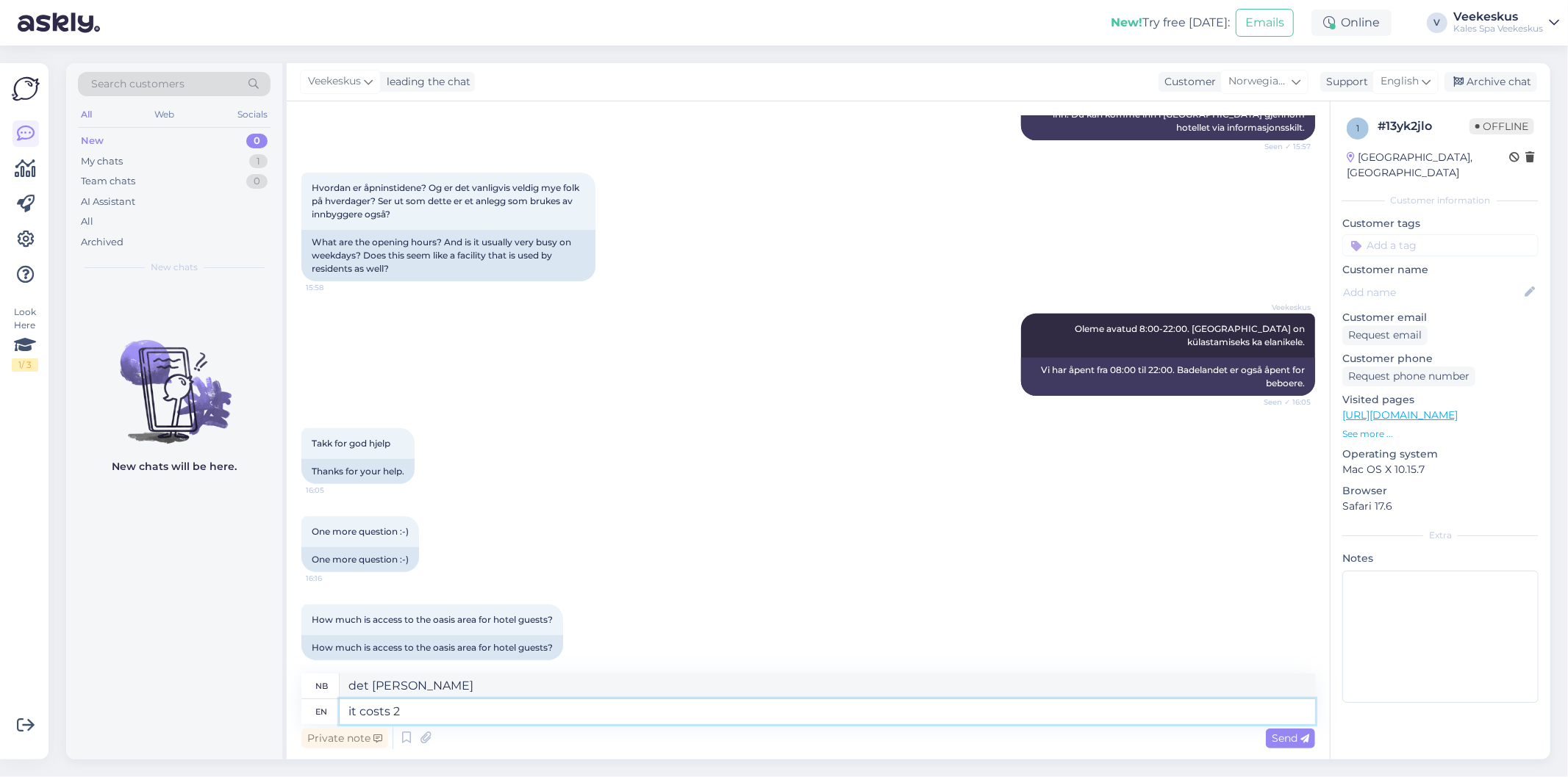
type textarea "it costs 20"
type textarea "det [PERSON_NAME] 20"
drag, startPoint x: 849, startPoint y: 718, endPoint x: 503, endPoint y: 706, distance: 346.2
click at [503, 706] on textarea "it costs 20" at bounding box center [827, 712] width 975 height 25
type textarea "it costs 20"
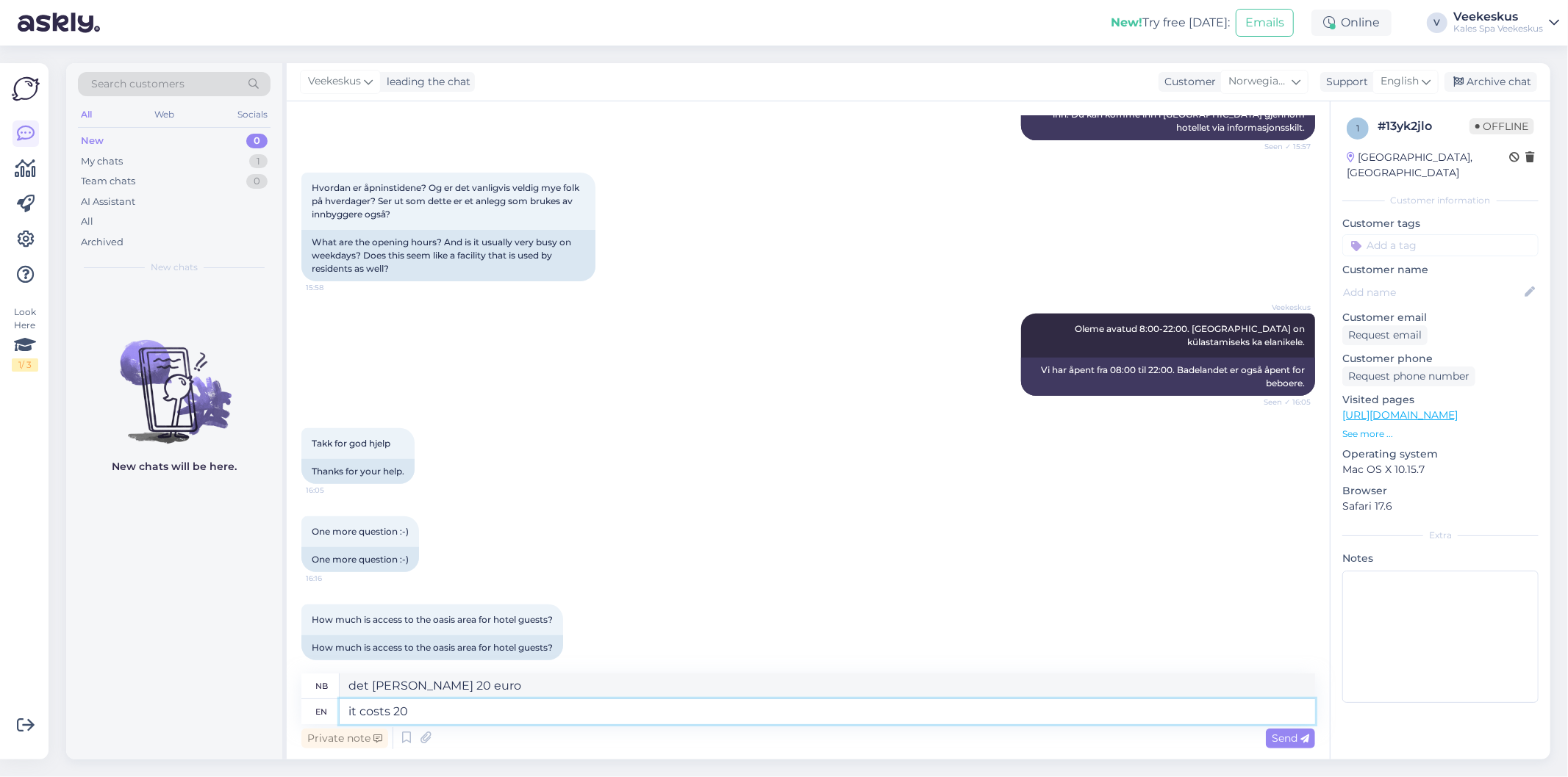
type textarea "det [PERSON_NAME] 20"
drag, startPoint x: 503, startPoint y: 706, endPoint x: 682, endPoint y: 715, distance: 179.2
click at [682, 715] on textarea "it costs 20" at bounding box center [827, 712] width 975 height 25
type textarea "it costs 20€"
type textarea "det [PERSON_NAME] 20 €"
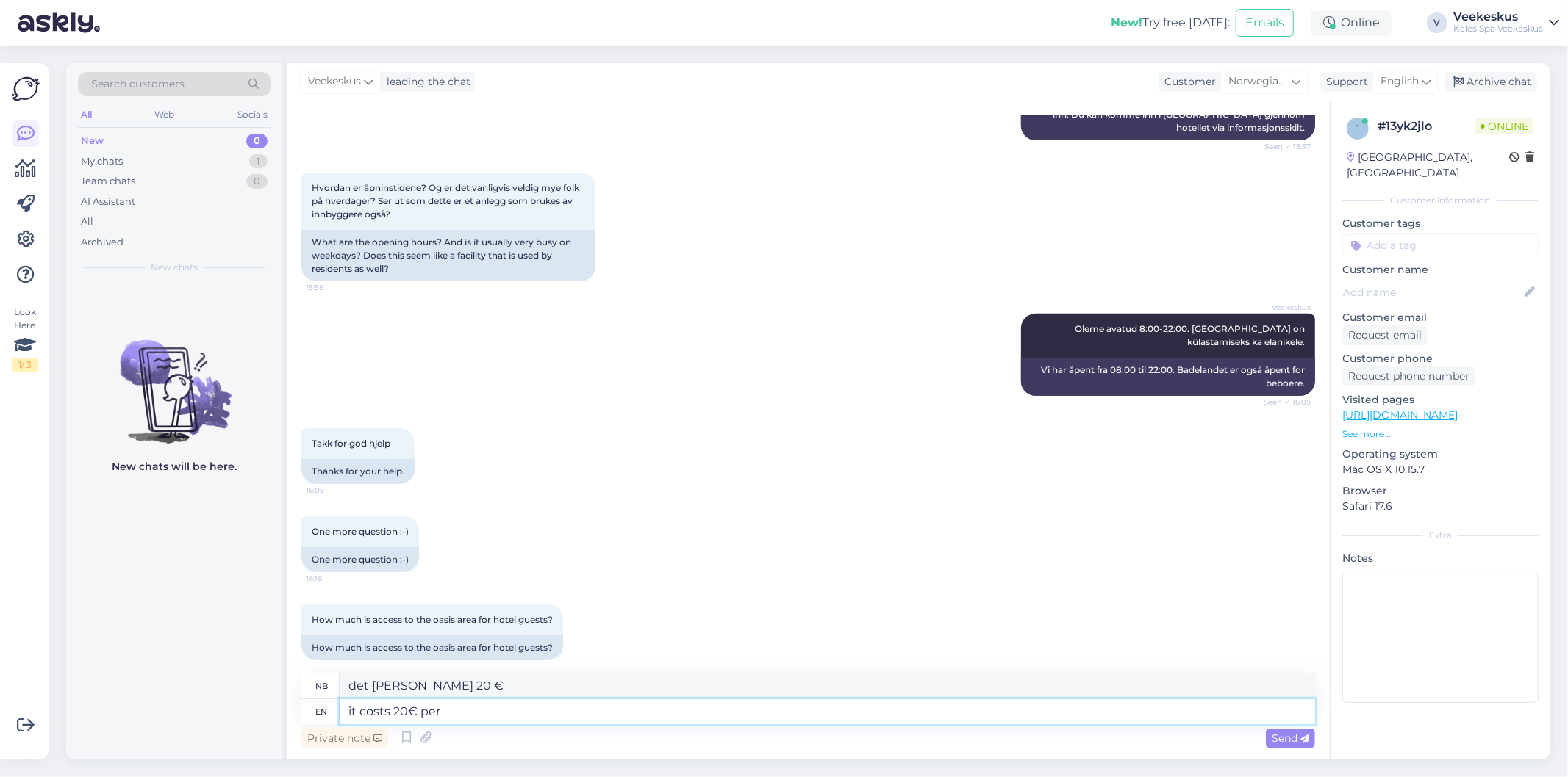
type textarea "it costs 20€ per"
type textarea "det [PERSON_NAME] 20 euro pr."
type textarea "it costs 20€ per person"
click at [1285, 742] on span "Send" at bounding box center [1289, 738] width 37 height 14
type textarea "det [PERSON_NAME] 20 € per person"
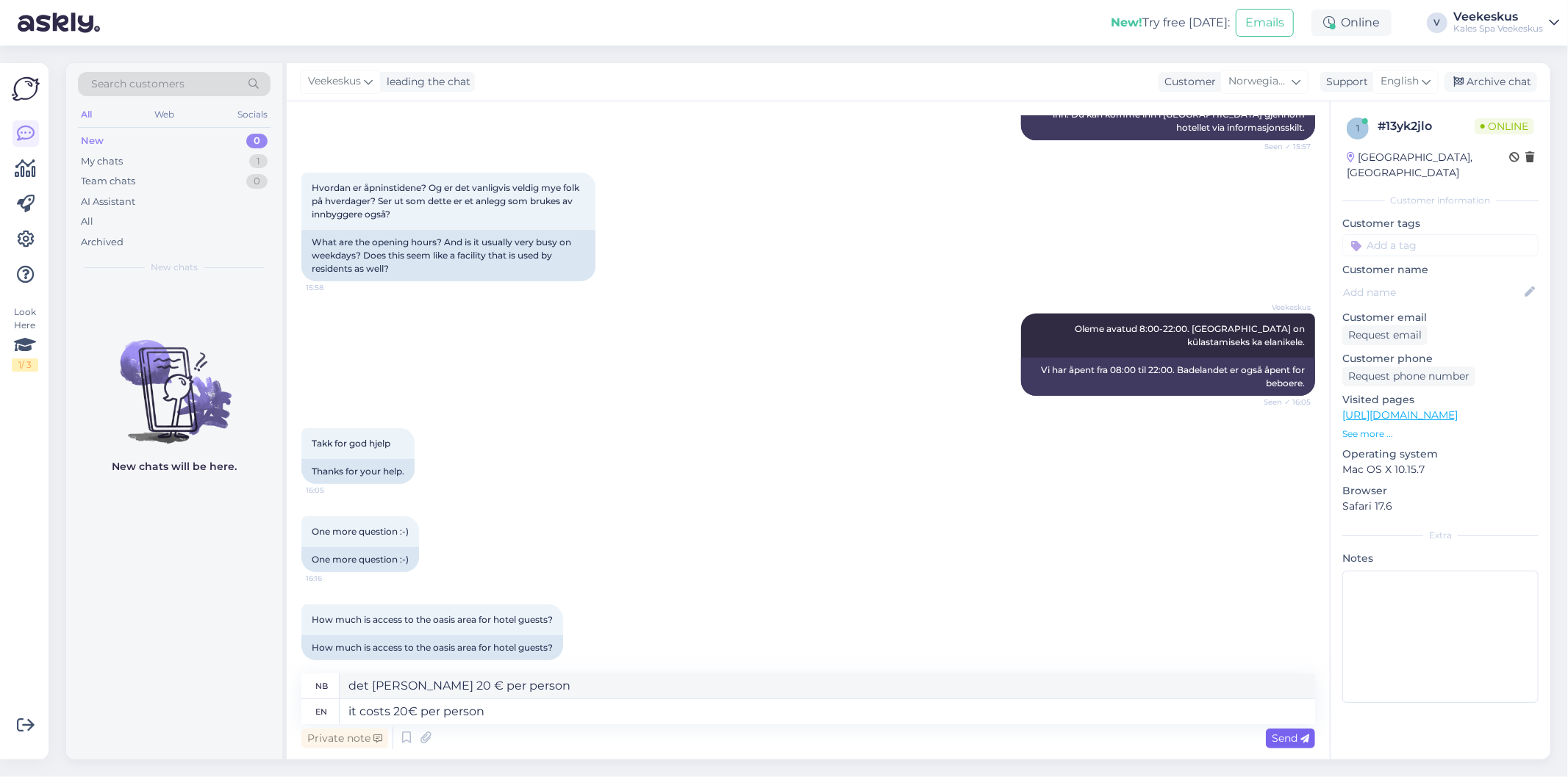
click at [1288, 746] on div "Send" at bounding box center [1290, 739] width 49 height 20
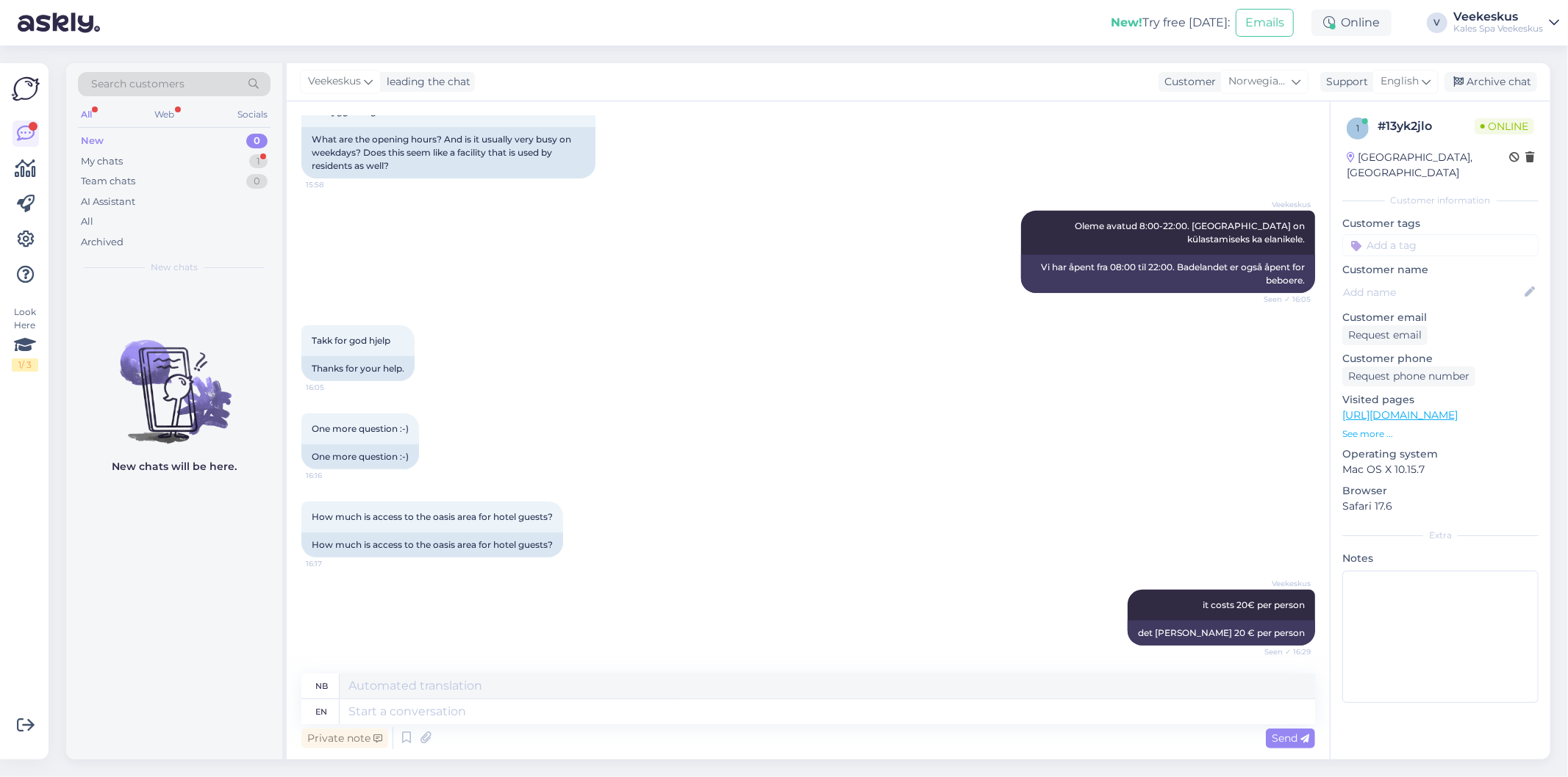
scroll to position [684, 0]
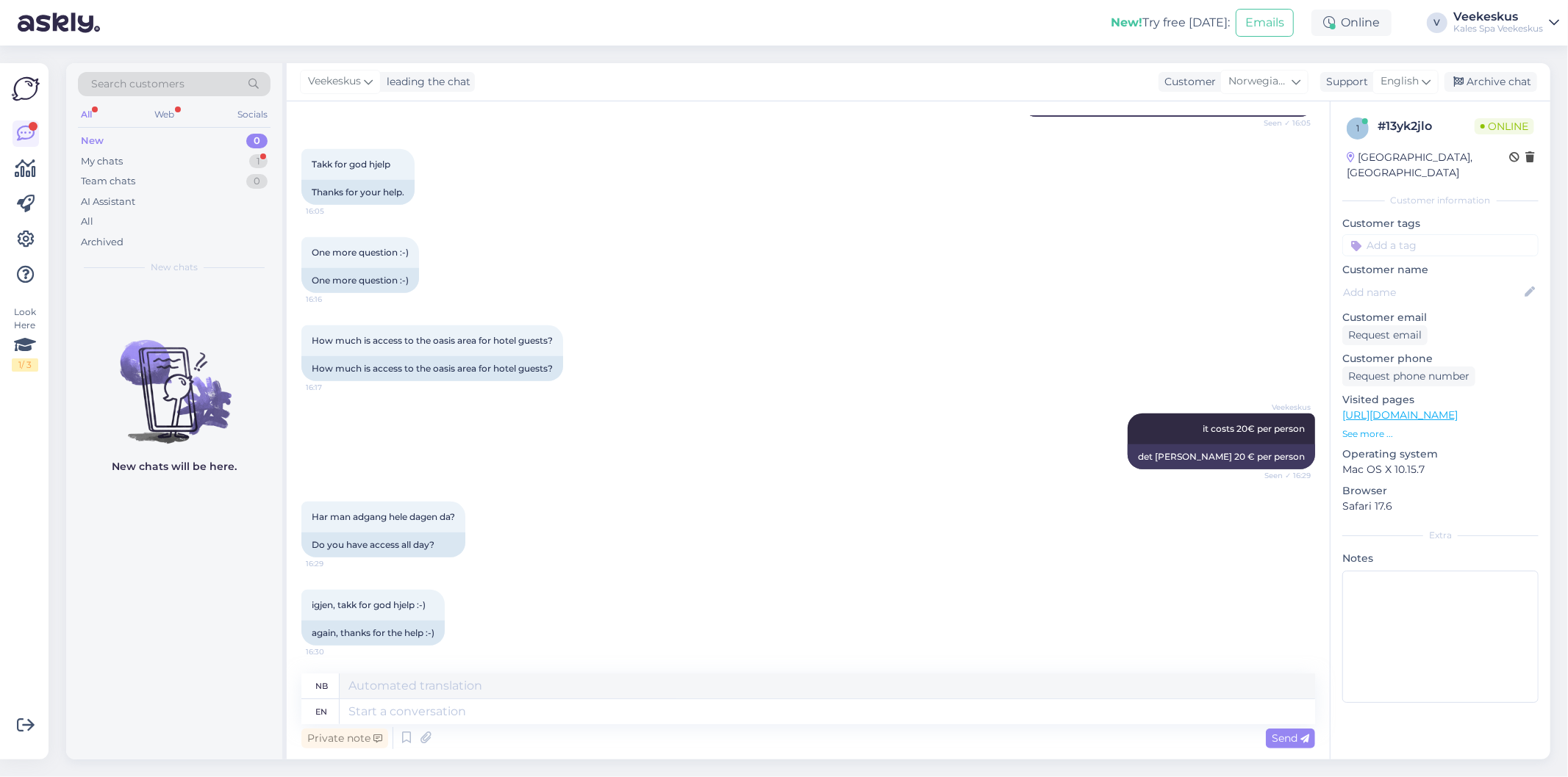
click at [141, 146] on div "New 0" at bounding box center [174, 141] width 193 height 21
click at [119, 159] on div "My chats" at bounding box center [101, 162] width 42 height 14
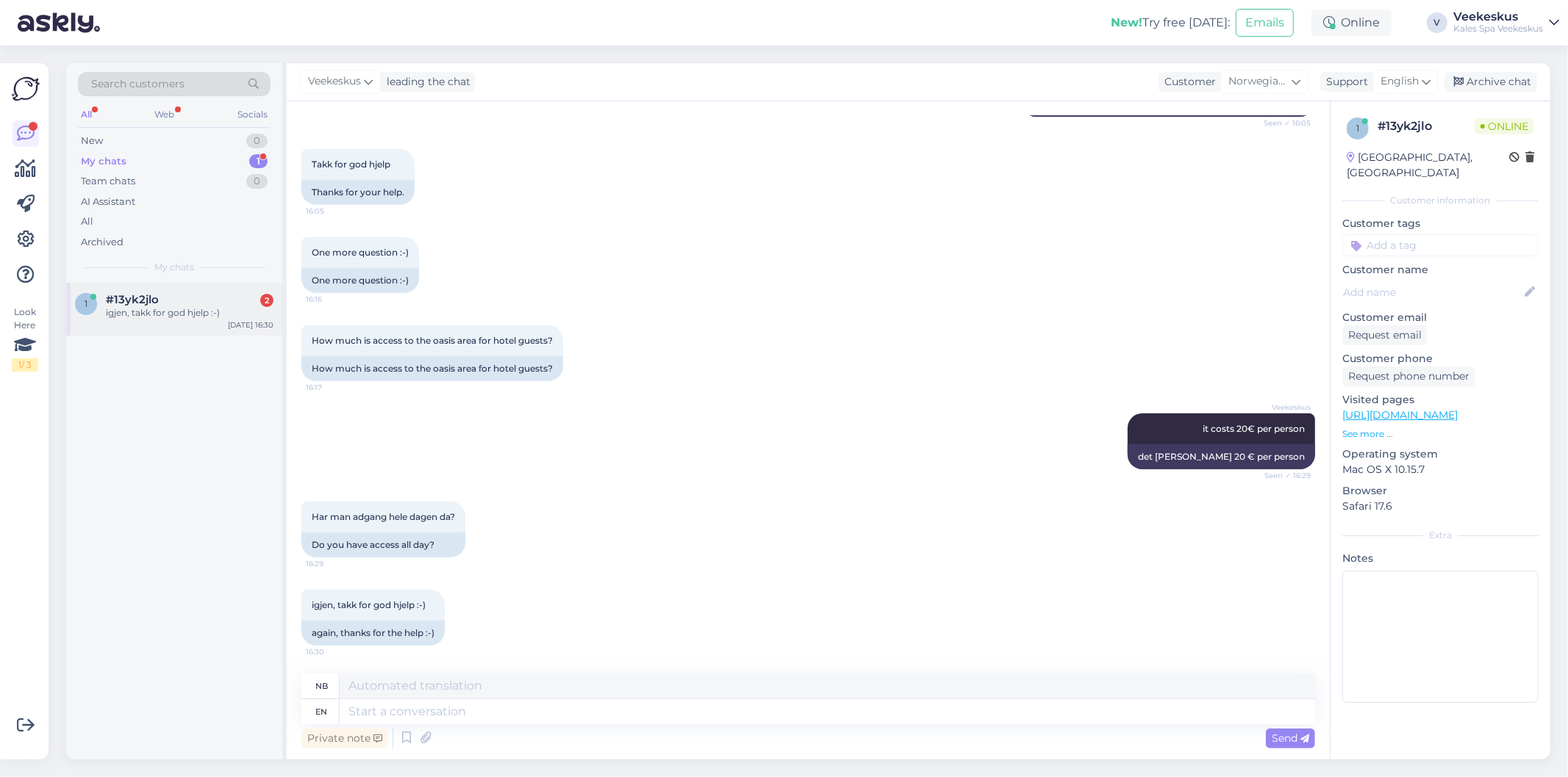
click at [147, 307] on div "igjen, takk for god hjelp :-)" at bounding box center [189, 313] width 167 height 14
click at [723, 710] on textarea at bounding box center [827, 712] width 975 height 25
type textarea "yes"
click at [1296, 735] on span "Send" at bounding box center [1289, 738] width 37 height 14
type textarea "ja"
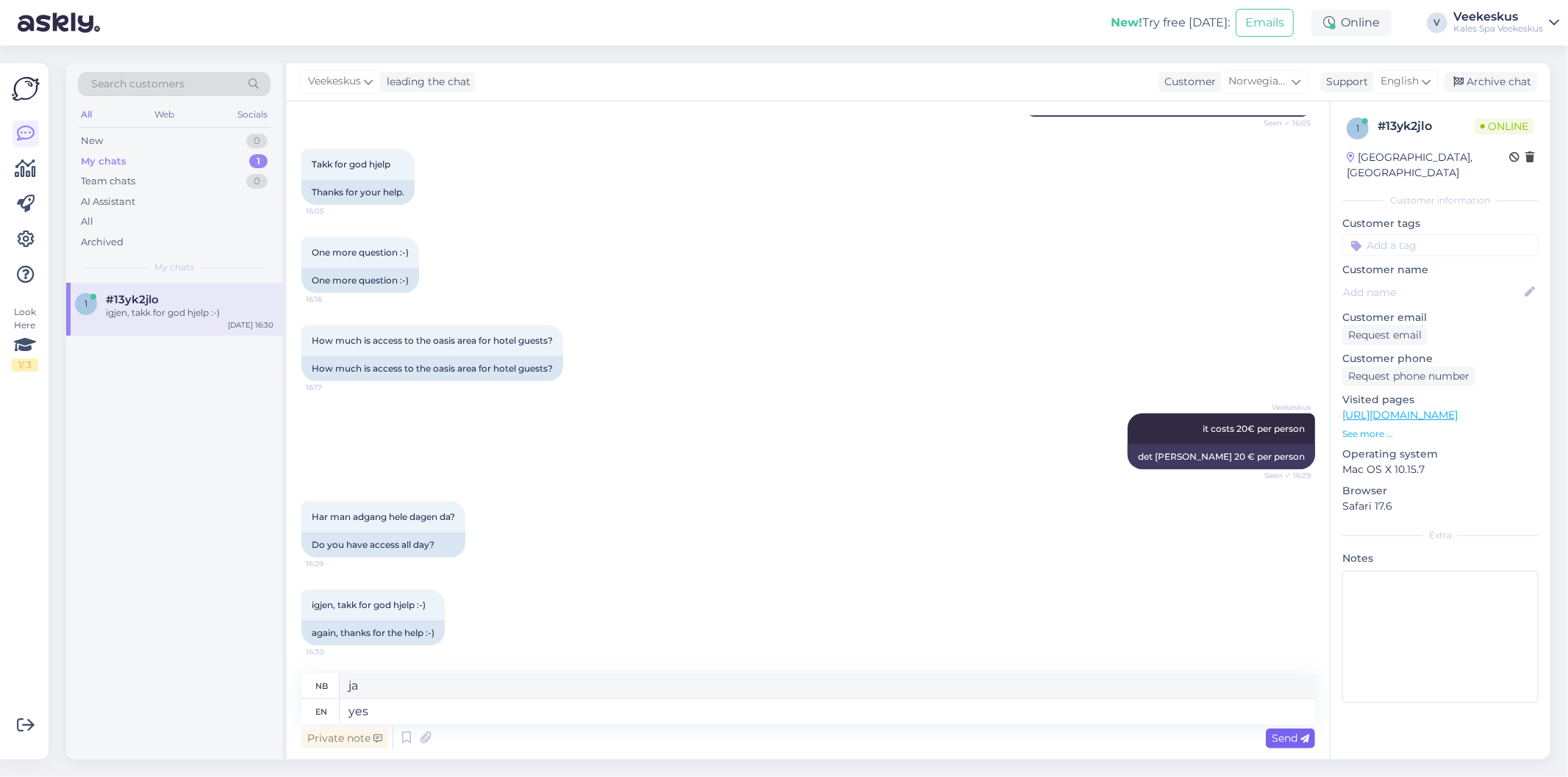
click at [1282, 742] on span "Send" at bounding box center [1289, 738] width 37 height 14
